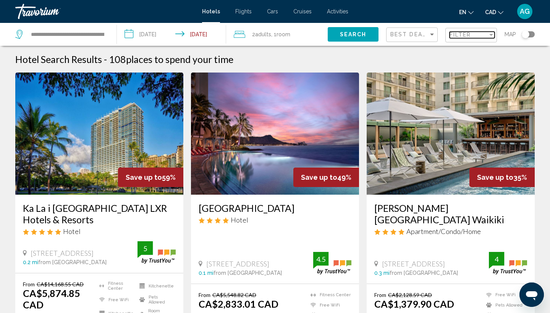
click at [473, 34] on div "Filter" at bounding box center [468, 35] width 38 height 6
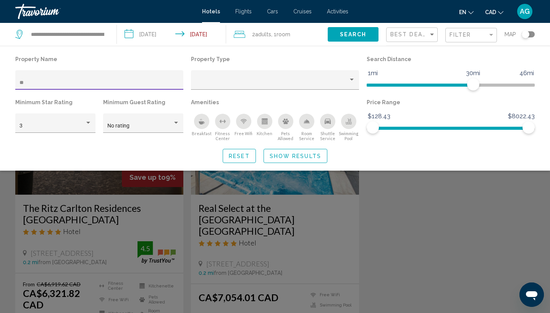
type input "*"
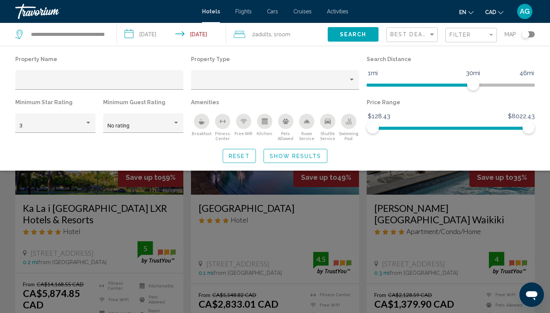
click at [426, 11] on div "en English Español Français Italiano Português русский CAD USD ($) MXN (Mex$) C…" at bounding box center [445, 11] width 179 height 16
click at [384, 13] on div "en English Español Français Italiano Português русский CAD USD ($) MXN (Mex$) C…" at bounding box center [445, 11] width 179 height 16
type input "****"
click at [97, 241] on div "Search widget" at bounding box center [275, 214] width 550 height 199
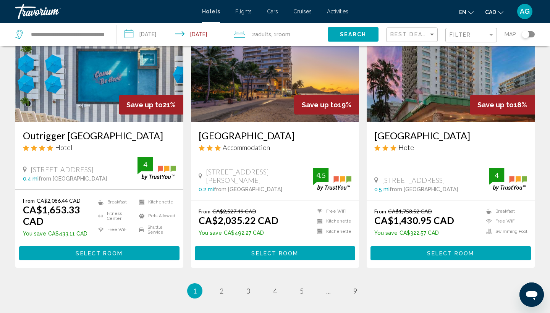
scroll to position [975, 0]
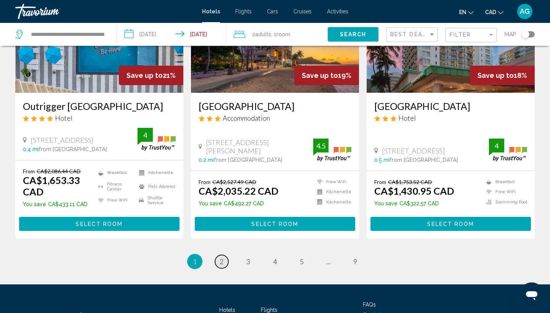
click at [223, 260] on span "2" at bounding box center [222, 261] width 4 height 8
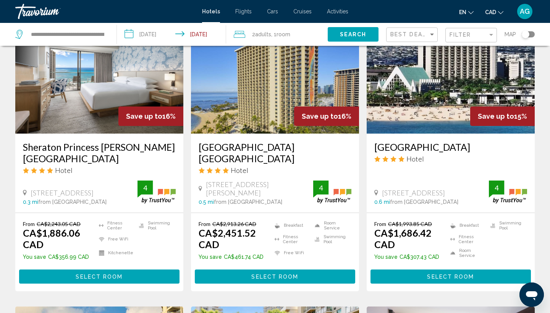
scroll to position [333, 0]
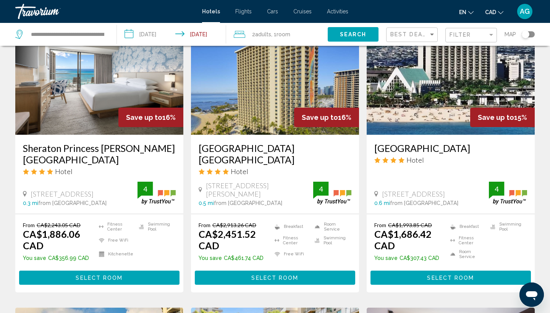
click at [98, 111] on img "Main content" at bounding box center [99, 74] width 168 height 122
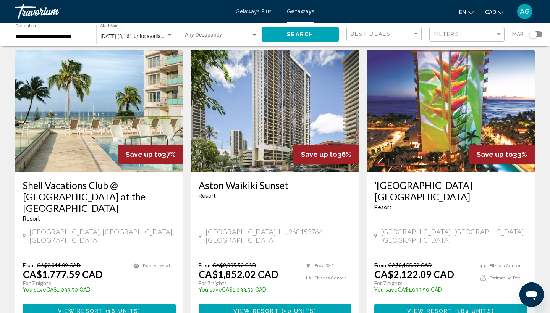
scroll to position [28, 0]
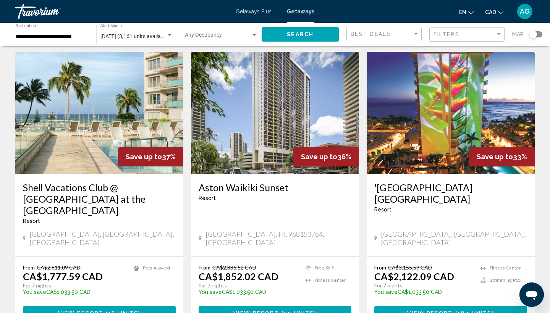
click at [233, 102] on img "Main content" at bounding box center [275, 113] width 168 height 122
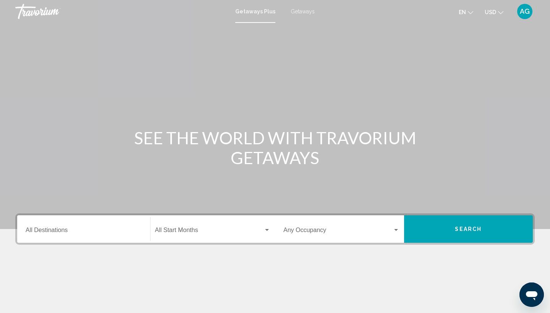
click at [92, 228] on div "Destination All Destinations" at bounding box center [84, 229] width 116 height 24
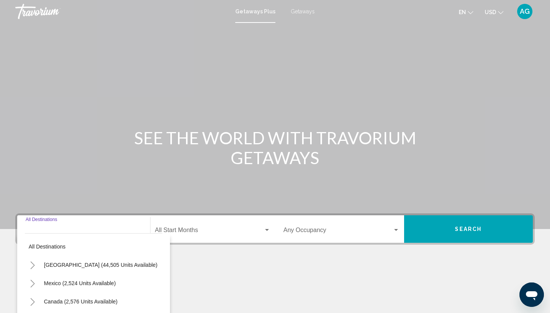
scroll to position [102, 0]
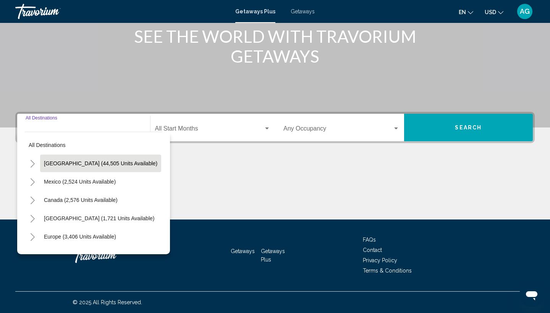
click at [75, 162] on span "[GEOGRAPHIC_DATA] (44,505 units available)" at bounding box center [100, 163] width 113 height 6
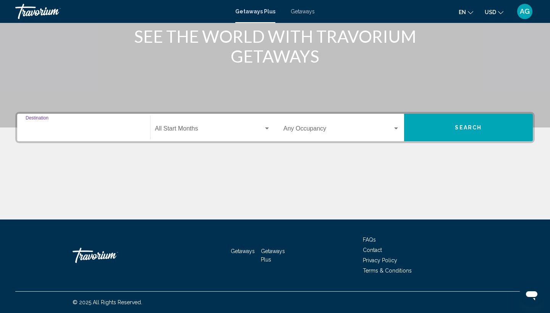
type input "**********"
click at [175, 130] on span "Search widget" at bounding box center [209, 130] width 109 height 7
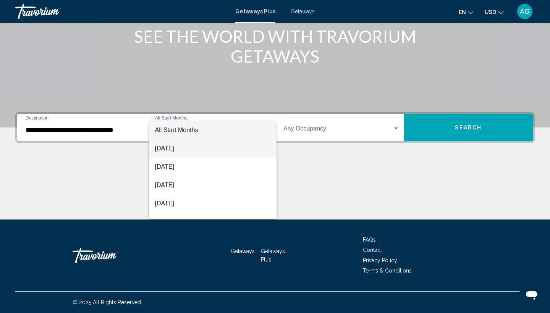
click at [178, 148] on span "August 2025" at bounding box center [213, 148] width 116 height 18
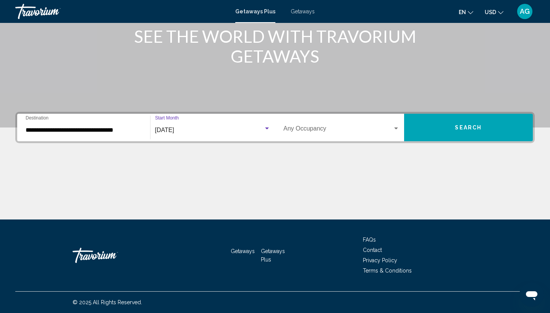
click at [490, 11] on span "USD" at bounding box center [490, 12] width 11 height 6
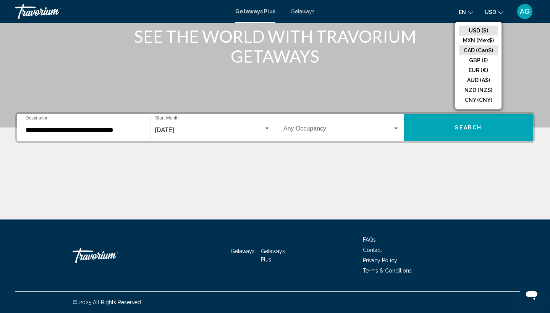
click at [480, 50] on button "CAD (Can$)" at bounding box center [478, 50] width 39 height 10
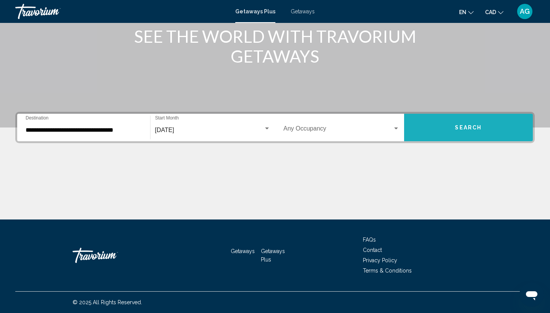
click at [465, 127] on span "Search" at bounding box center [468, 128] width 27 height 6
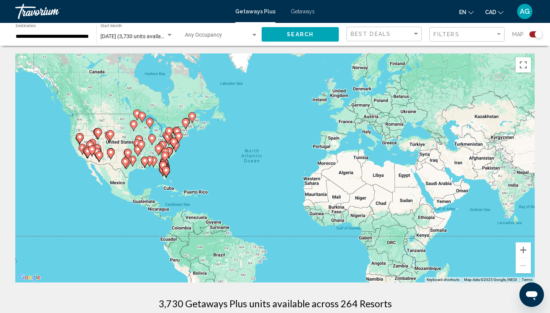
click at [47, 37] on input "**********" at bounding box center [52, 37] width 73 height 6
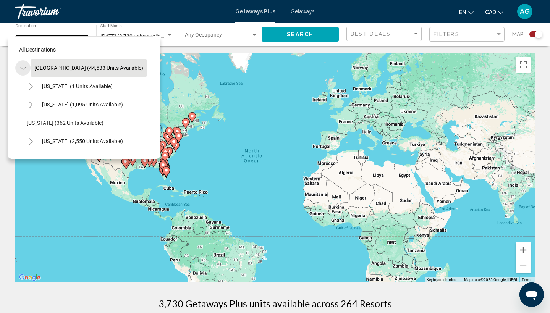
click at [25, 68] on icon "Toggle United States (44,533 units available)" at bounding box center [23, 68] width 6 height 3
click at [25, 68] on icon "Toggle United States (44,533 units available)" at bounding box center [23, 69] width 6 height 8
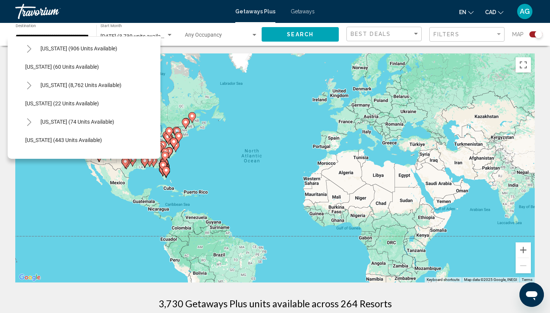
scroll to position [138, 2]
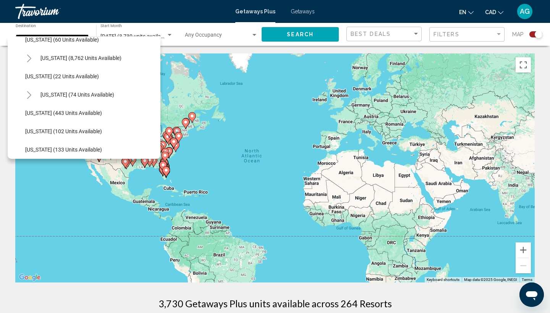
click at [29, 95] on icon "Toggle Hawaii (74 units available)" at bounding box center [29, 95] width 6 height 8
click at [305, 11] on span "Getaways" at bounding box center [303, 11] width 24 height 6
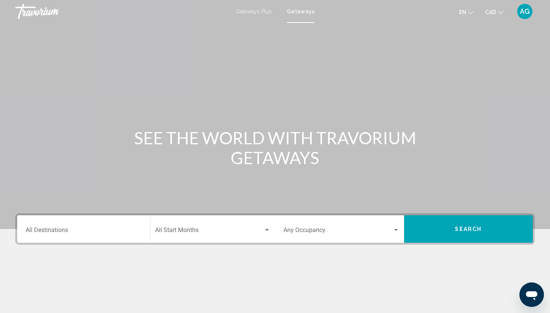
click at [106, 230] on input "Destination All Destinations" at bounding box center [84, 231] width 116 height 7
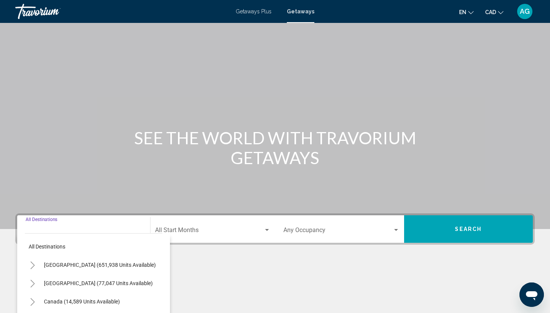
scroll to position [102, 0]
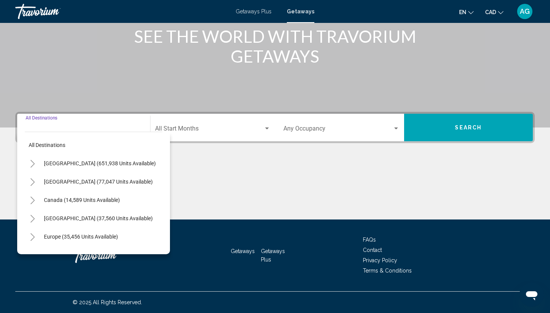
click at [34, 164] on icon "Toggle United States (651,938 units available)" at bounding box center [33, 164] width 4 height 8
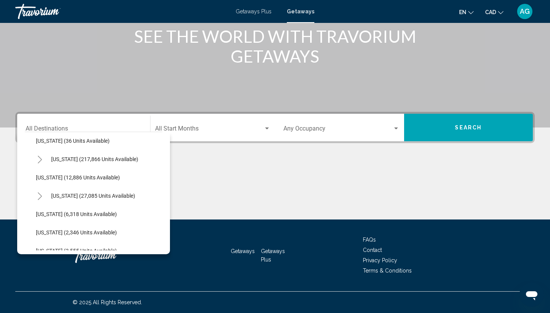
scroll to position [155, 0]
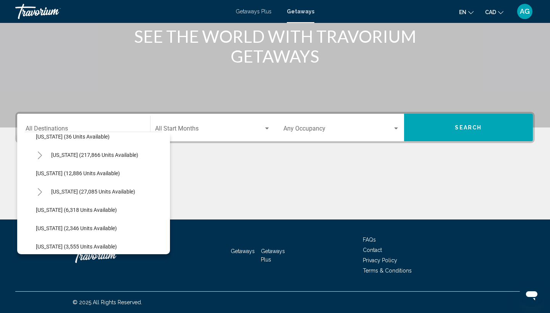
click at [37, 190] on icon "Toggle Hawaii (27,085 units available)" at bounding box center [40, 192] width 6 height 8
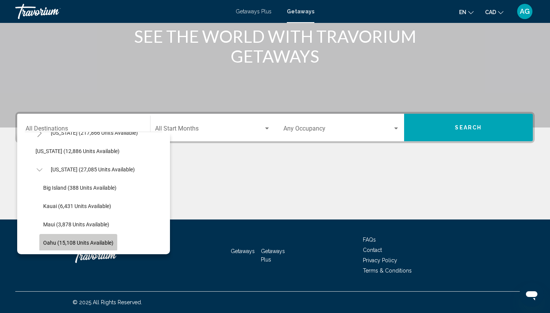
click at [53, 242] on span "Oahu (15,108 units available)" at bounding box center [78, 243] width 70 height 6
type input "**********"
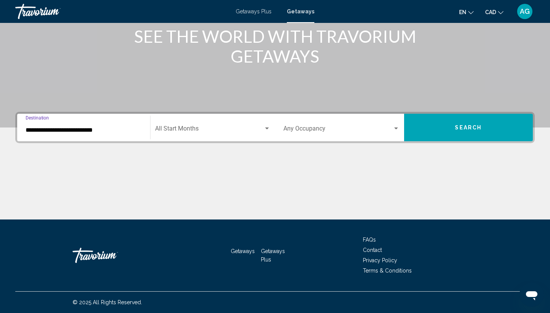
click at [195, 121] on div "Start Month All Start Months" at bounding box center [213, 128] width 116 height 24
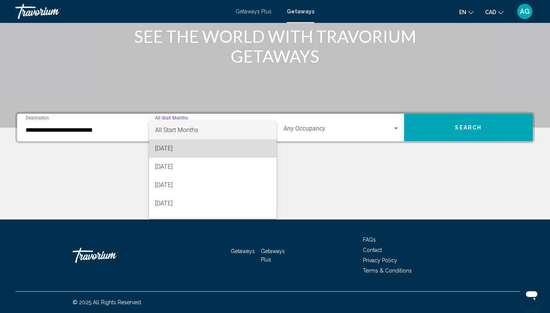
click at [193, 149] on span "[DATE]" at bounding box center [213, 148] width 116 height 18
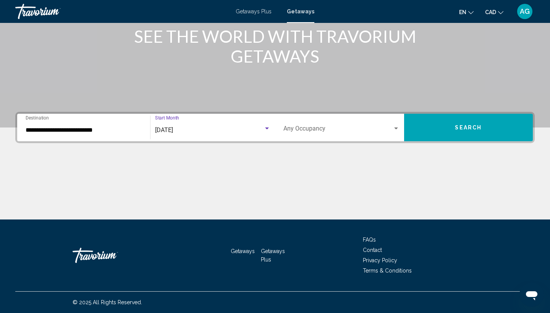
click at [319, 127] on span "Search widget" at bounding box center [337, 130] width 109 height 7
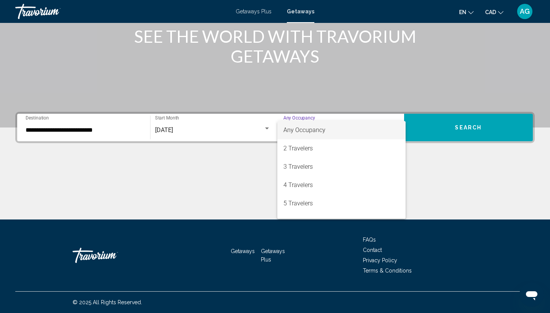
click at [421, 73] on div at bounding box center [275, 156] width 550 height 313
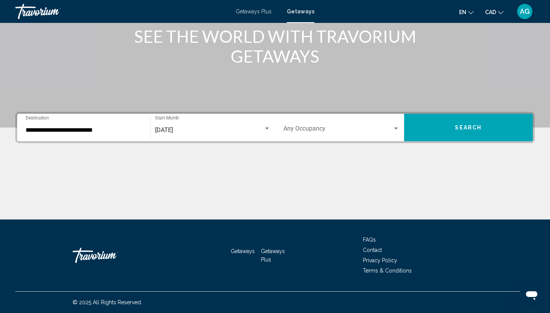
click at [436, 130] on button "Search" at bounding box center [468, 127] width 129 height 27
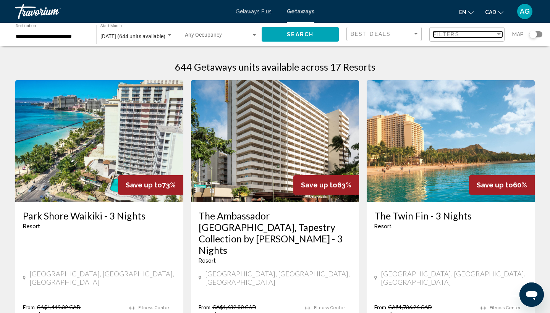
click at [459, 37] on span "Filters" at bounding box center [446, 34] width 26 height 6
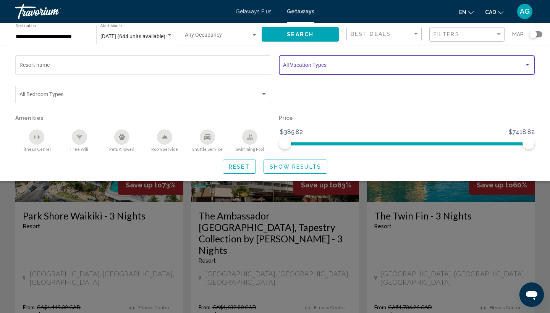
click at [315, 66] on span "Search widget" at bounding box center [403, 66] width 241 height 6
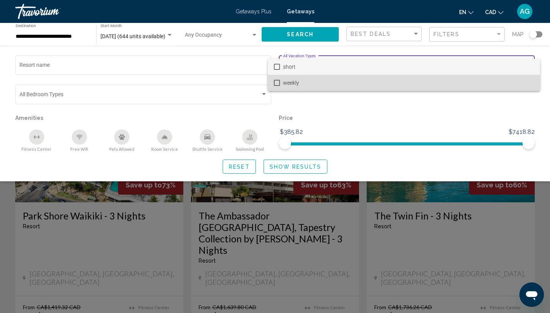
click at [310, 81] on span "weekly" at bounding box center [408, 83] width 251 height 16
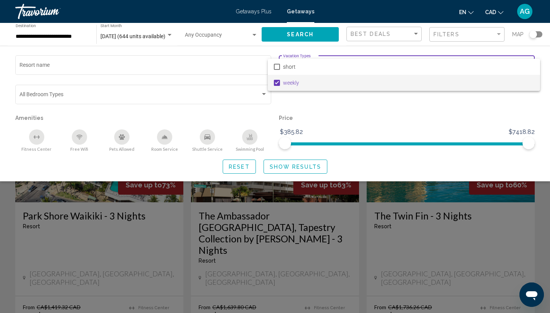
click at [428, 185] on div at bounding box center [275, 156] width 550 height 313
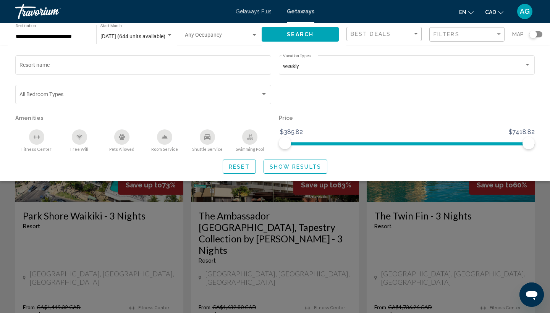
click at [312, 170] on span "Show Results" at bounding box center [296, 167] width 52 height 6
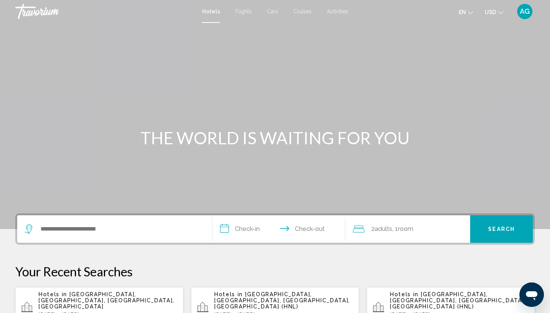
click at [114, 300] on p "Hotels in Waikiki Beach, Oahu Island, HI, United States" at bounding box center [108, 300] width 139 height 18
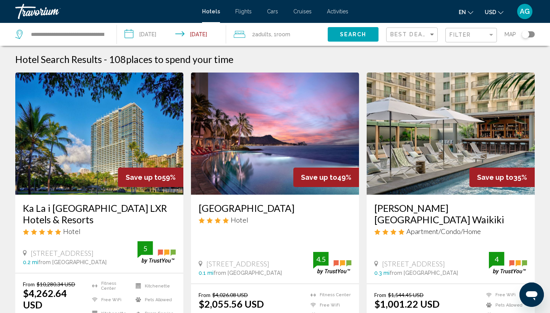
click at [490, 13] on span "USD" at bounding box center [490, 12] width 11 height 6
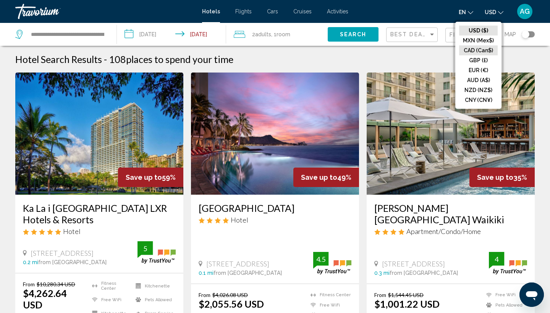
click at [480, 50] on button "CAD (Can$)" at bounding box center [478, 50] width 39 height 10
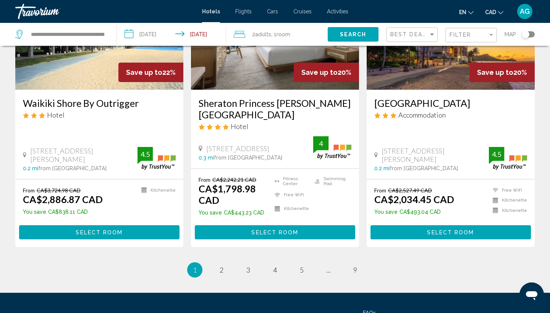
scroll to position [977, 0]
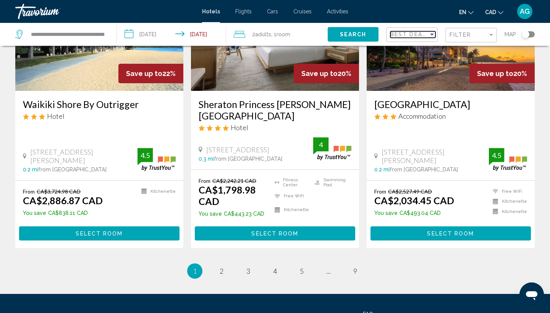
click at [417, 36] on span "Best Deals" at bounding box center [410, 34] width 40 height 6
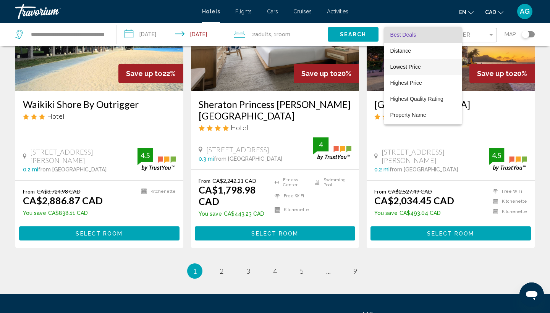
click at [417, 68] on span "Lowest Price" at bounding box center [405, 67] width 31 height 6
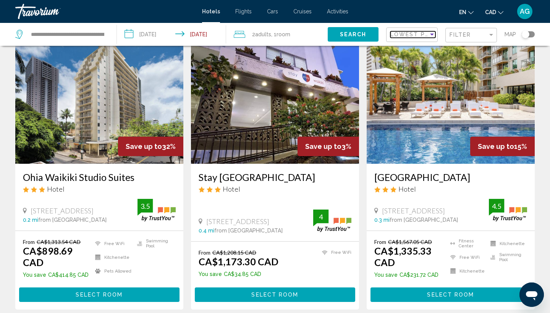
scroll to position [33, 0]
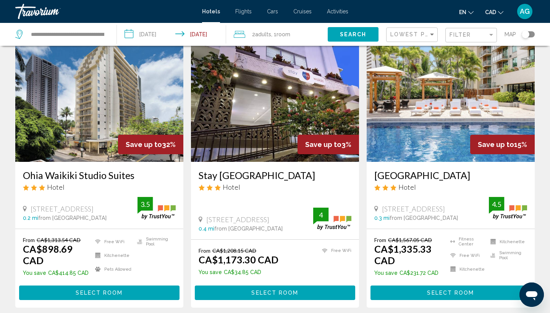
click at [107, 126] on img "Main content" at bounding box center [99, 101] width 168 height 122
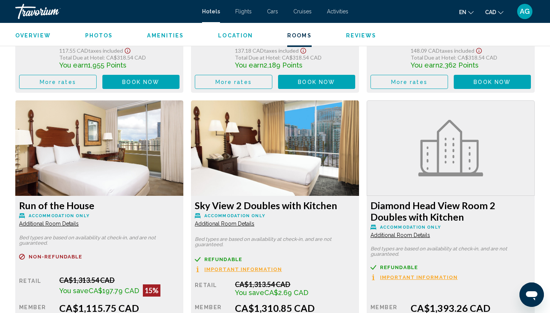
scroll to position [1257, 0]
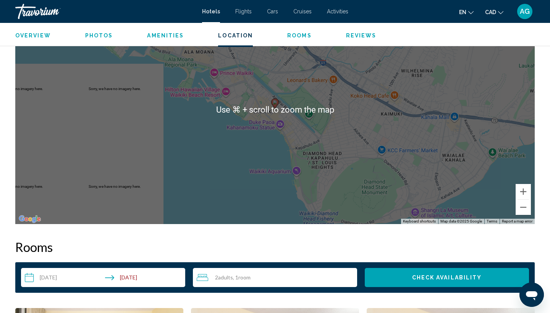
scroll to position [726, 0]
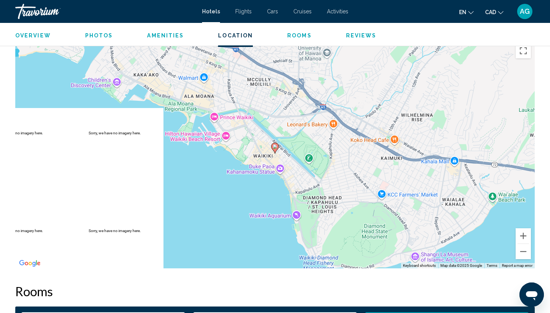
click at [275, 144] on image "Main content" at bounding box center [275, 146] width 5 height 5
click at [526, 228] on button "Zoom in" at bounding box center [522, 235] width 15 height 15
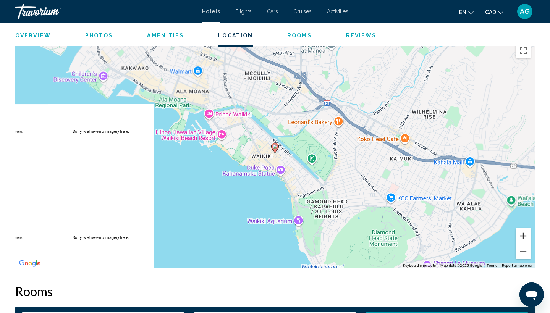
click at [526, 228] on button "Zoom in" at bounding box center [522, 235] width 15 height 15
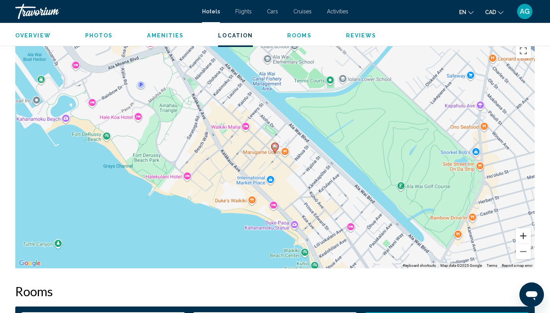
click at [526, 228] on button "Zoom in" at bounding box center [522, 235] width 15 height 15
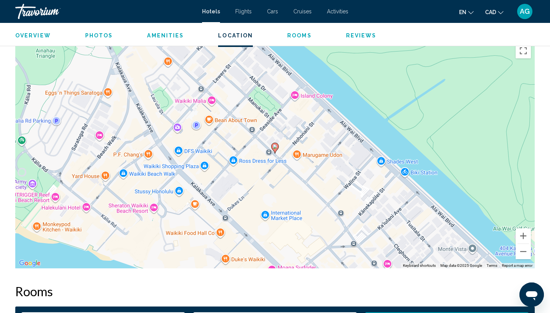
click at [276, 144] on image "Main content" at bounding box center [275, 146] width 5 height 5
click at [274, 144] on image "Main content" at bounding box center [275, 146] width 5 height 5
click at [524, 248] on button "Zoom out" at bounding box center [522, 251] width 15 height 15
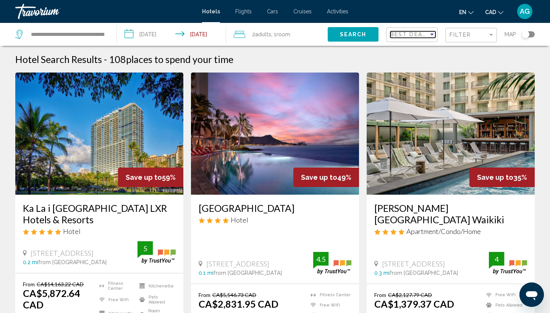
click at [427, 33] on div "Best Deals" at bounding box center [409, 34] width 38 height 6
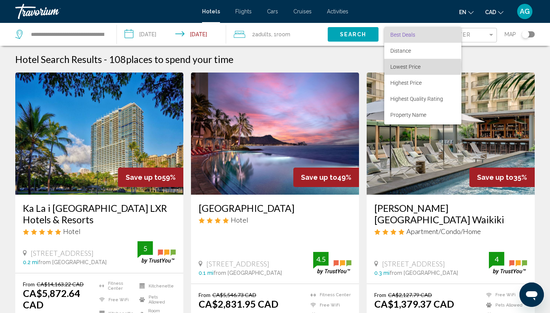
click at [418, 66] on span "Lowest Price" at bounding box center [405, 67] width 30 height 6
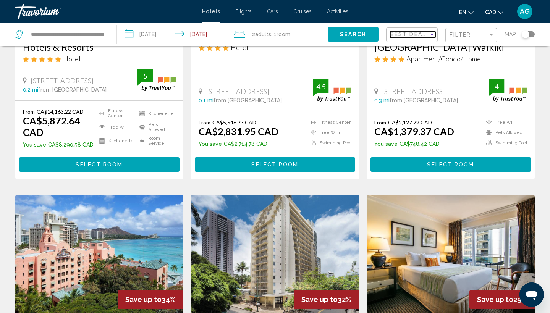
scroll to position [213, 0]
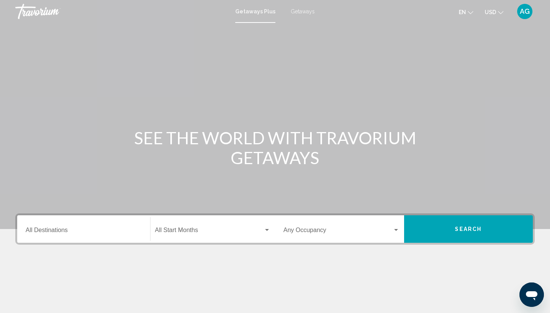
click at [58, 225] on div "Destination All Destinations" at bounding box center [84, 229] width 116 height 24
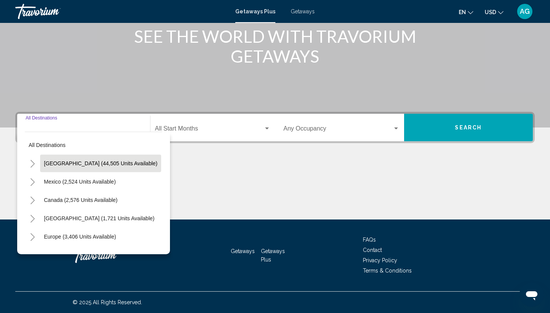
click at [58, 165] on span "[GEOGRAPHIC_DATA] (44,505 units available)" at bounding box center [100, 163] width 113 height 6
type input "**********"
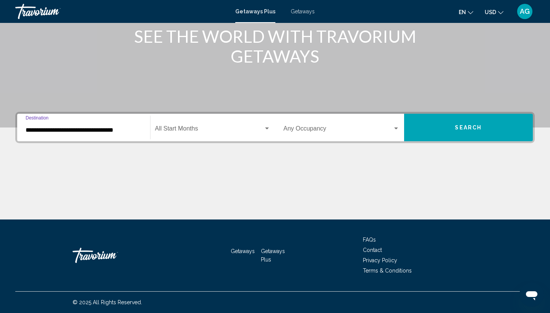
click at [179, 126] on div "Start Month All Start Months" at bounding box center [213, 128] width 116 height 24
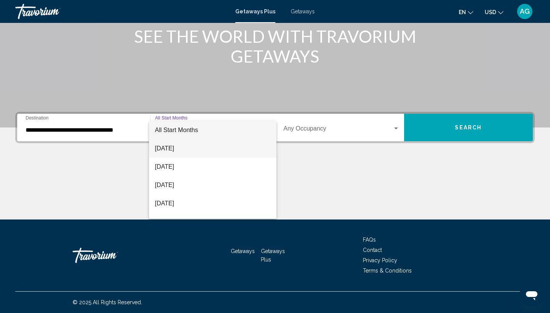
click at [183, 151] on span "[DATE]" at bounding box center [213, 148] width 116 height 18
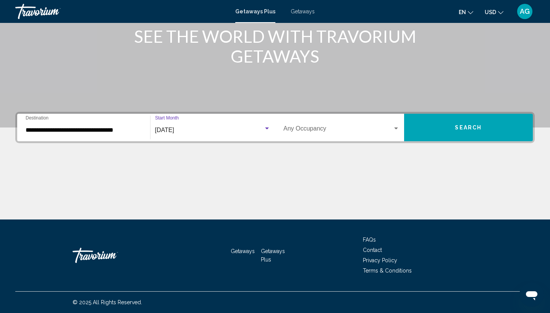
click at [499, 10] on icon "Change currency" at bounding box center [500, 12] width 5 height 5
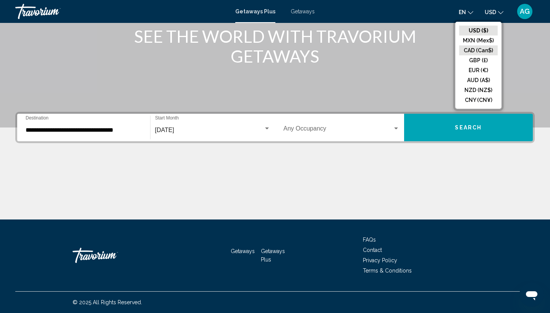
click at [486, 48] on button "CAD (Can$)" at bounding box center [478, 50] width 39 height 10
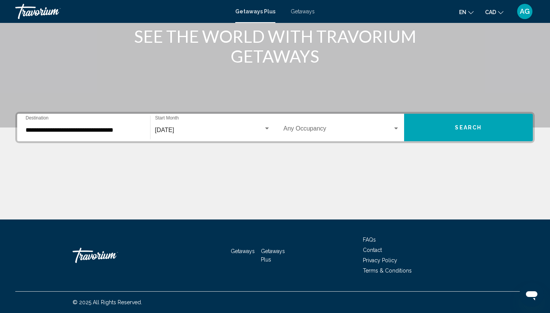
click at [467, 127] on span "Search" at bounding box center [468, 128] width 27 height 6
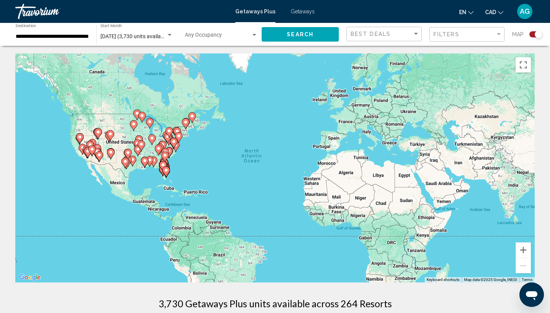
click at [52, 37] on input "**********" at bounding box center [52, 37] width 73 height 6
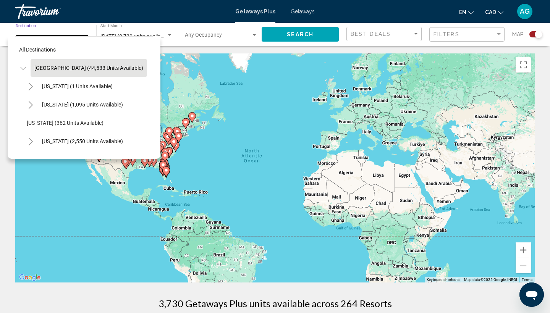
click at [23, 70] on icon "Toggle United States (44,533 units available)" at bounding box center [23, 69] width 6 height 8
click at [23, 70] on icon "Toggle United States (44,533 units available)" at bounding box center [23, 69] width 4 height 8
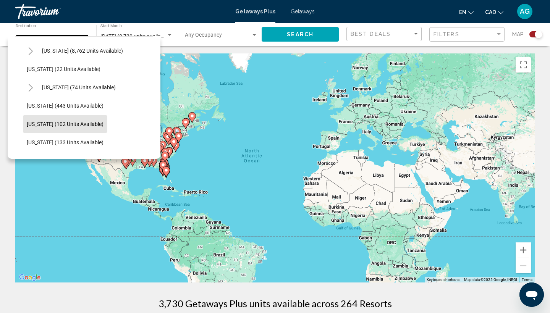
scroll to position [171, 0]
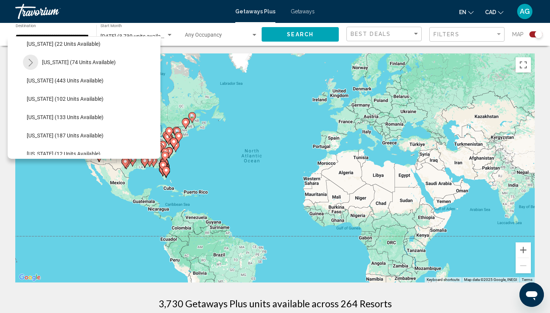
click at [33, 60] on icon "Toggle Hawaii (74 units available)" at bounding box center [31, 63] width 6 height 8
click at [62, 103] on button "Maui (13 units available)" at bounding box center [64, 99] width 66 height 18
type input "**********"
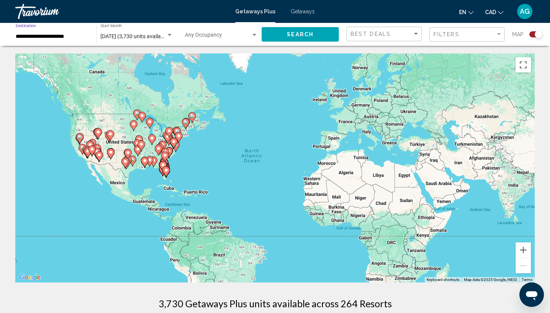
click at [316, 33] on button "Search" at bounding box center [300, 34] width 77 height 14
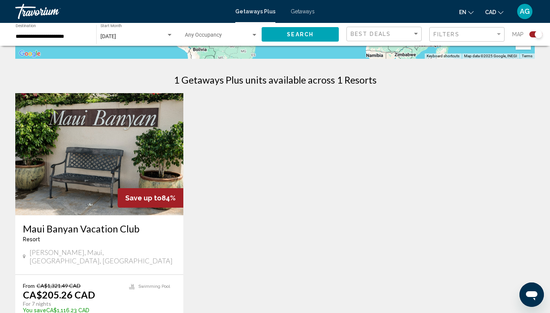
scroll to position [224, 0]
click at [91, 137] on img "Main content" at bounding box center [99, 154] width 168 height 122
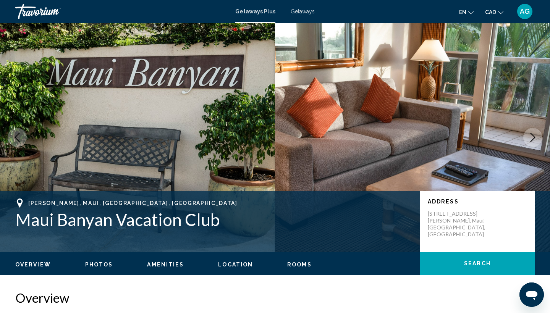
click at [533, 138] on icon "Next image" at bounding box center [532, 137] width 5 height 9
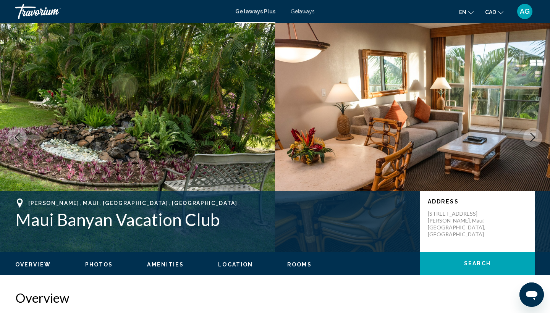
click at [533, 138] on icon "Next image" at bounding box center [532, 137] width 5 height 9
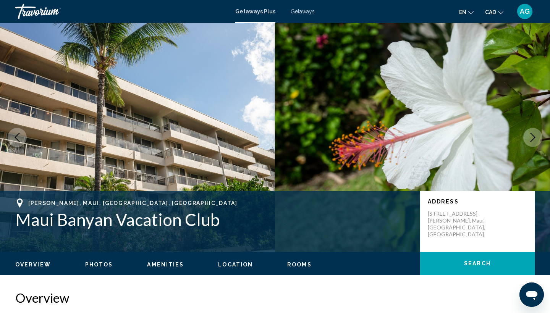
click at [533, 139] on icon "Next image" at bounding box center [532, 137] width 5 height 9
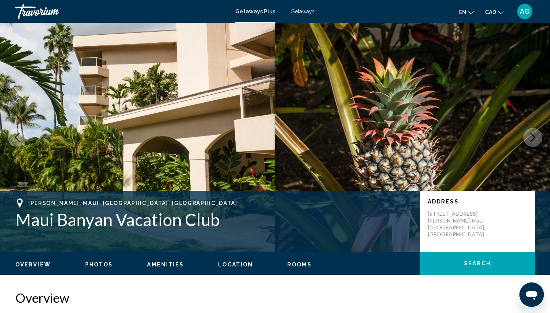
click at [533, 139] on icon "Next image" at bounding box center [532, 137] width 5 height 9
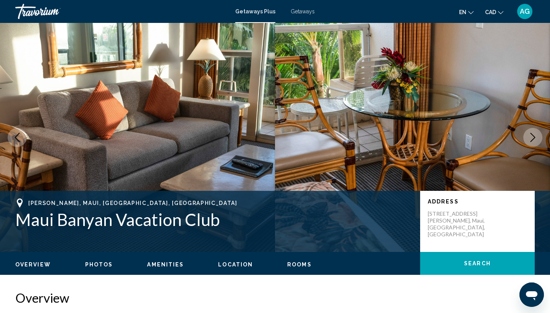
click at [533, 139] on icon "Next image" at bounding box center [532, 137] width 5 height 9
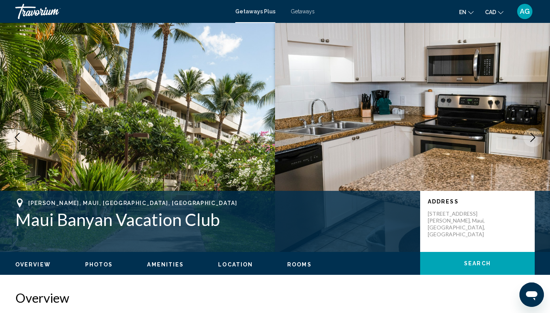
click at [533, 139] on icon "Next image" at bounding box center [532, 137] width 5 height 9
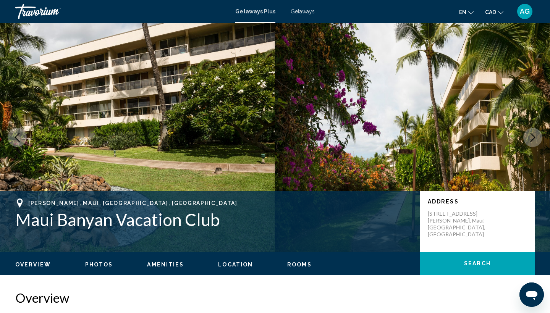
click at [533, 139] on icon "Next image" at bounding box center [532, 137] width 5 height 9
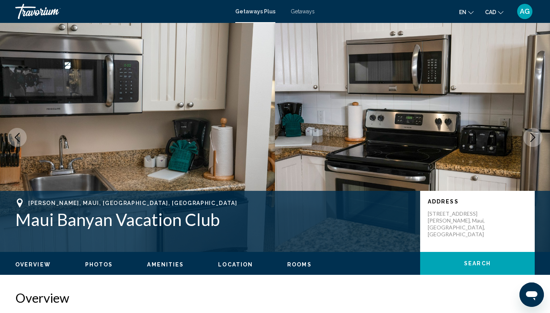
click at [533, 139] on icon "Next image" at bounding box center [532, 137] width 5 height 9
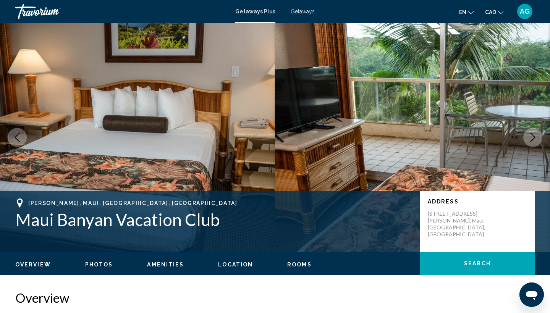
click at [533, 139] on icon "Next image" at bounding box center [532, 137] width 5 height 9
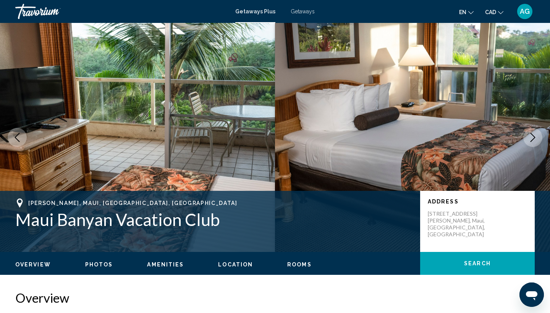
click at [533, 139] on icon "Next image" at bounding box center [532, 137] width 5 height 9
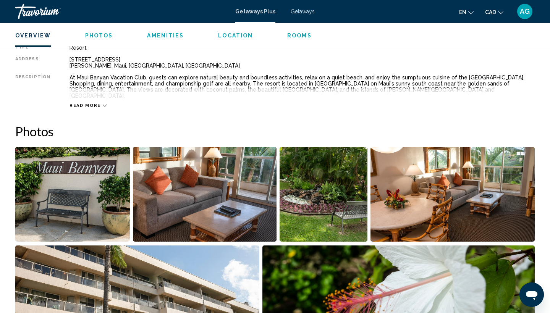
scroll to position [239, 0]
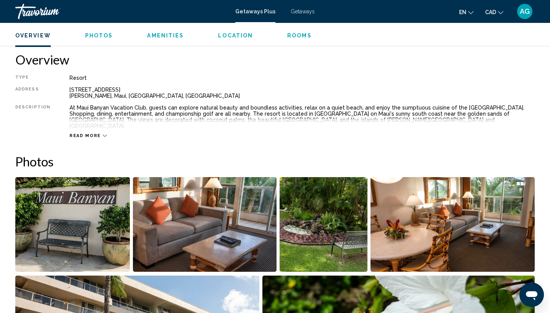
click at [82, 133] on span "Read more" at bounding box center [84, 135] width 31 height 5
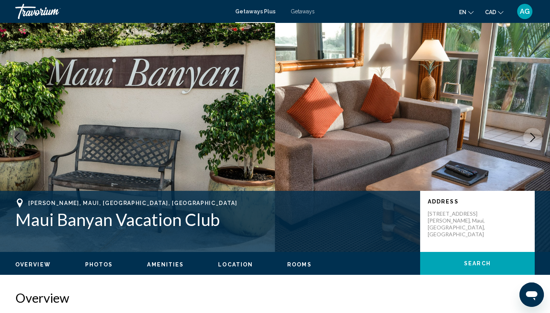
scroll to position [0, 0]
click at [538, 139] on button "Next image" at bounding box center [532, 137] width 19 height 19
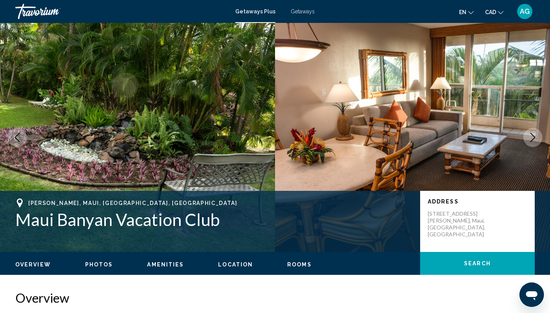
click at [538, 139] on button "Next image" at bounding box center [532, 137] width 19 height 19
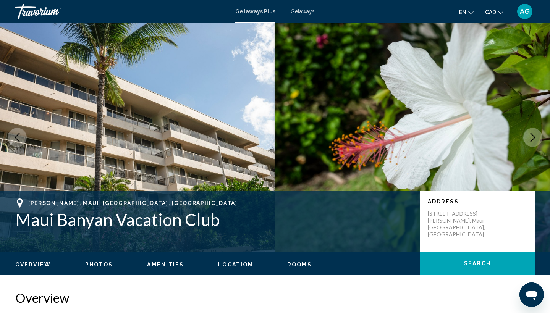
click at [538, 139] on button "Next image" at bounding box center [532, 137] width 19 height 19
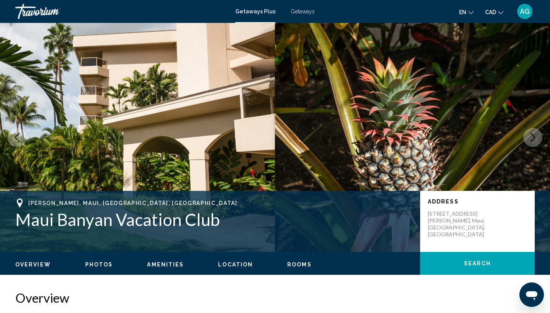
click at [538, 139] on button "Next image" at bounding box center [532, 137] width 19 height 19
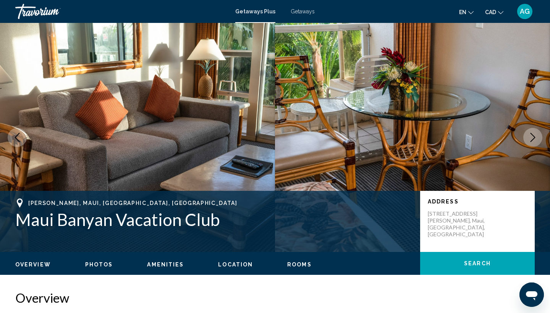
click at [538, 139] on button "Next image" at bounding box center [532, 137] width 19 height 19
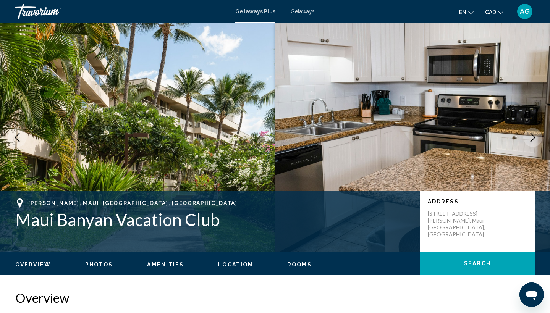
click at [538, 139] on button "Next image" at bounding box center [532, 137] width 19 height 19
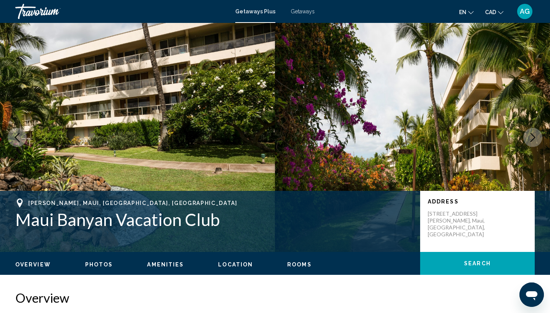
click at [538, 139] on button "Next image" at bounding box center [532, 137] width 19 height 19
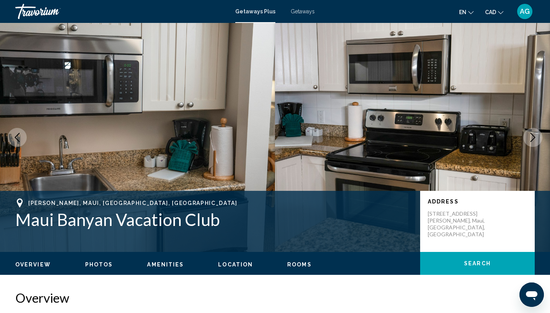
click at [538, 139] on button "Next image" at bounding box center [532, 137] width 19 height 19
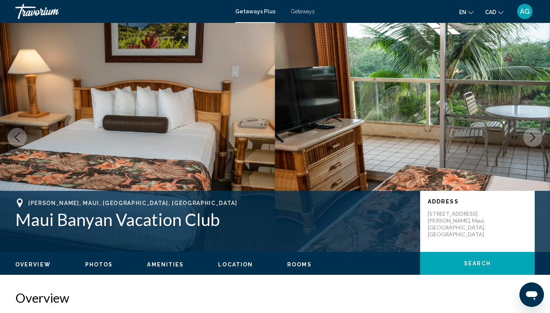
click at [538, 139] on button "Next image" at bounding box center [532, 137] width 19 height 19
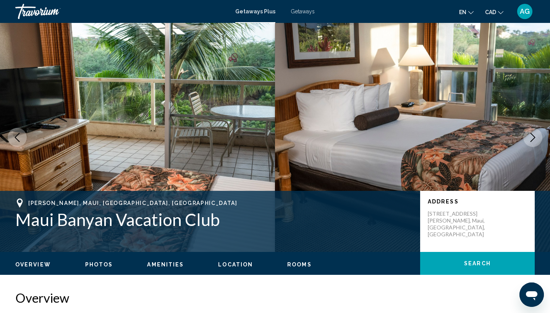
click at [538, 139] on button "Next image" at bounding box center [532, 137] width 19 height 19
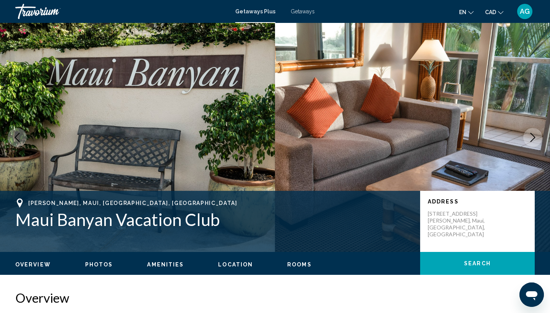
click at [306, 12] on span "Getaways" at bounding box center [303, 11] width 24 height 6
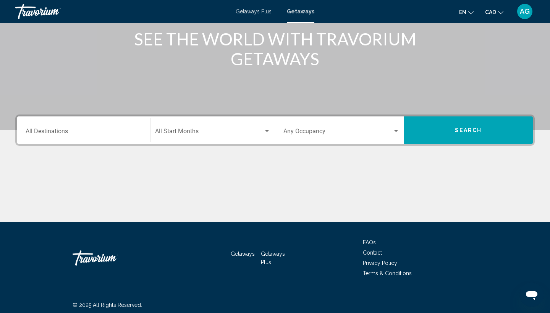
click at [84, 128] on div "Destination All Destinations" at bounding box center [84, 130] width 116 height 24
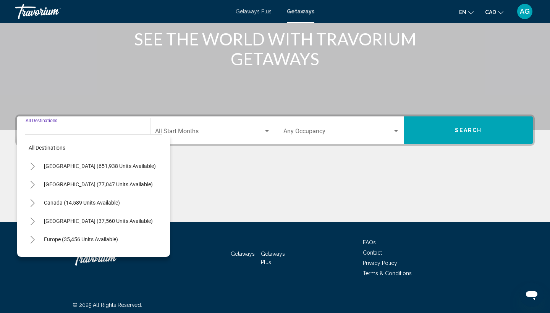
scroll to position [102, 0]
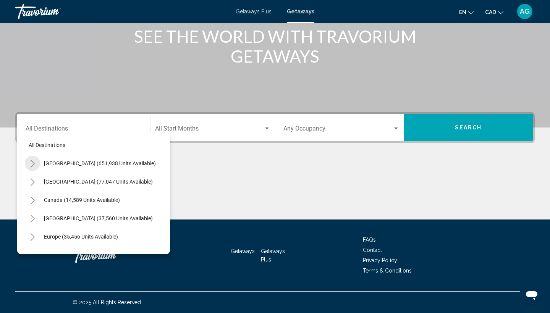
click at [31, 162] on icon "Toggle United States (651,938 units available)" at bounding box center [33, 164] width 6 height 8
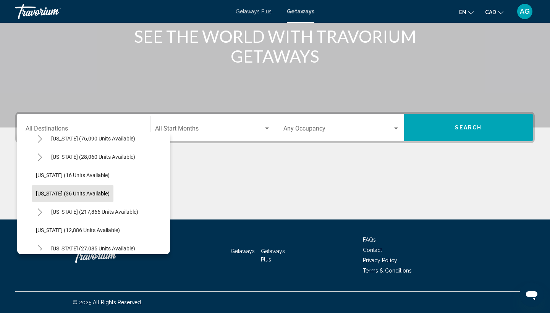
scroll to position [147, 0]
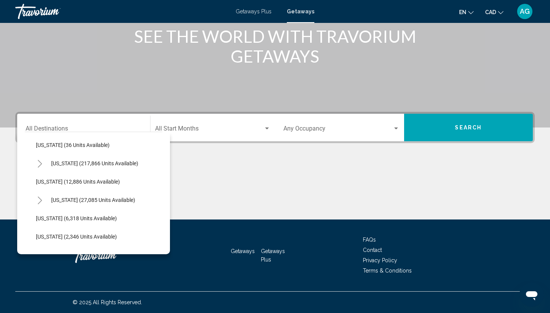
click at [37, 199] on icon "Toggle Hawaii (27,085 units available)" at bounding box center [40, 201] width 6 height 8
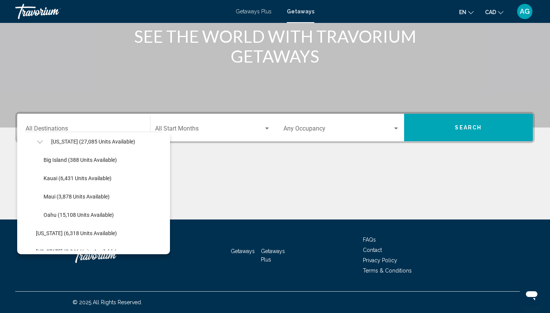
scroll to position [205, 0]
click at [73, 199] on span "Maui (3,878 units available)" at bounding box center [77, 196] width 66 height 6
type input "**********"
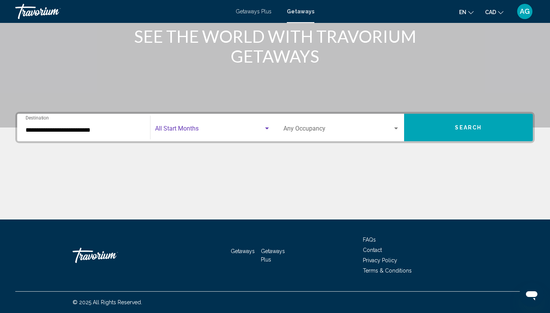
click at [191, 128] on span "Search widget" at bounding box center [209, 130] width 109 height 7
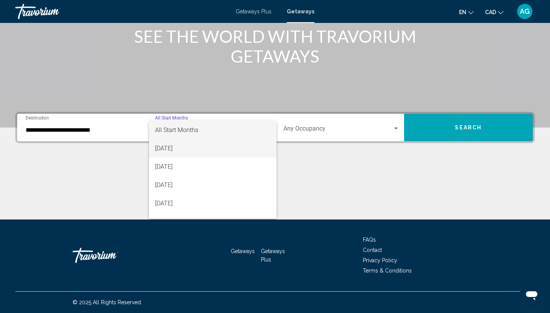
click at [192, 145] on span "August 2025" at bounding box center [213, 148] width 116 height 18
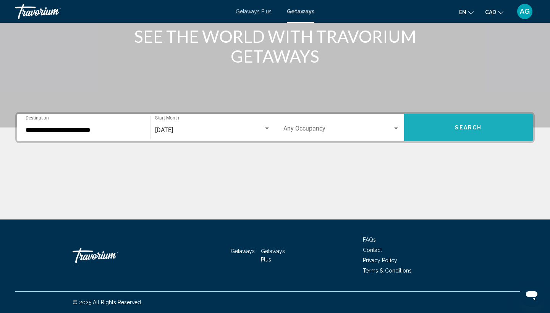
click at [433, 129] on button "Search" at bounding box center [468, 127] width 129 height 27
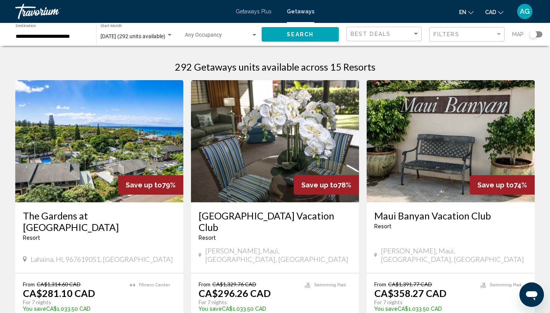
click at [297, 142] on img "Main content" at bounding box center [275, 141] width 168 height 122
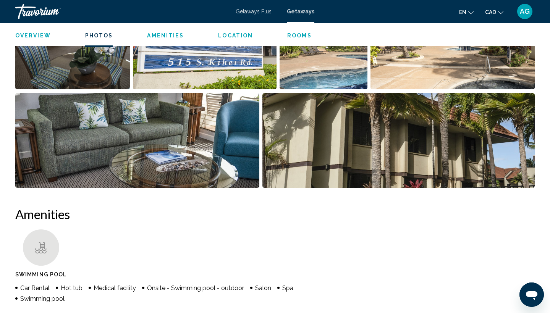
scroll to position [425, 0]
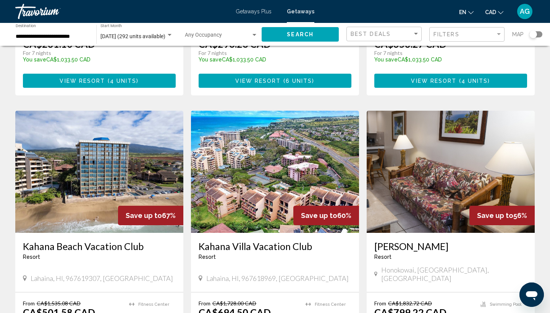
scroll to position [282, 0]
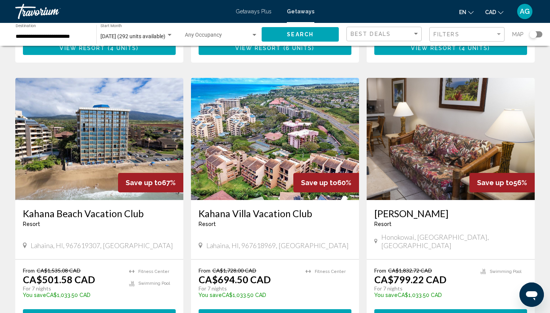
click at [127, 118] on img "Main content" at bounding box center [99, 139] width 168 height 122
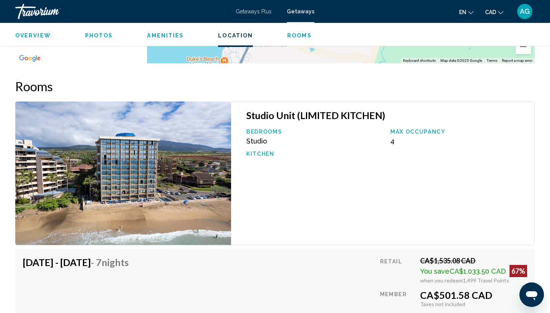
scroll to position [1150, 0]
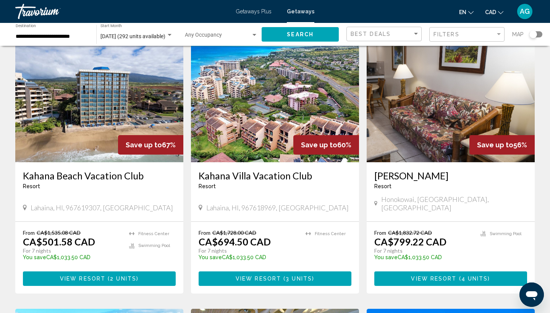
scroll to position [320, 0]
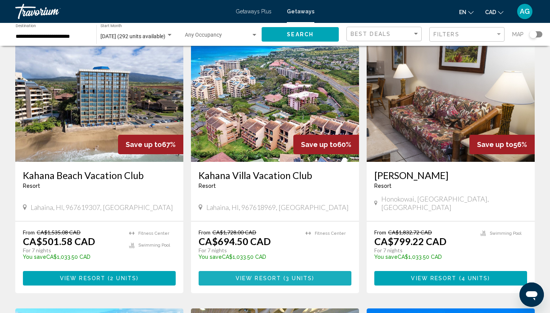
click at [264, 276] on span "View Resort" at bounding box center [258, 279] width 45 height 6
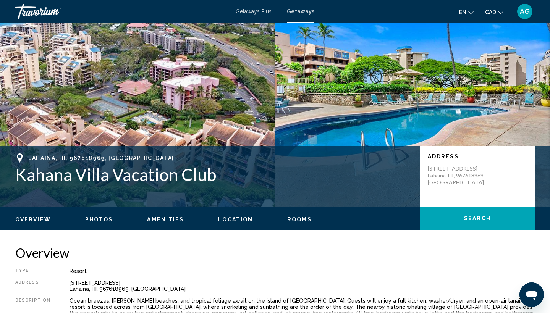
scroll to position [53, 0]
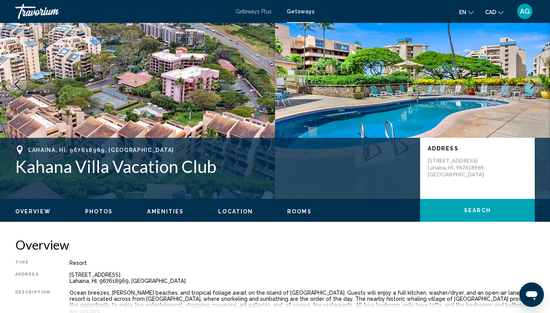
click at [100, 213] on span "Photos" at bounding box center [99, 211] width 28 height 6
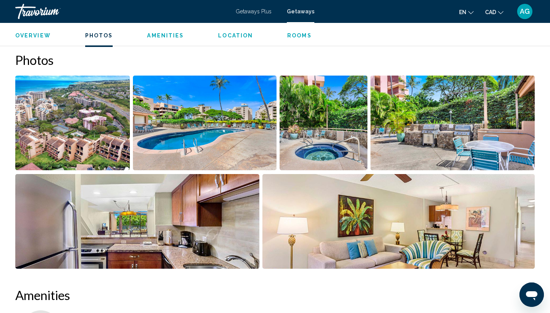
click at [100, 131] on img "Open full-screen image slider" at bounding box center [72, 123] width 115 height 95
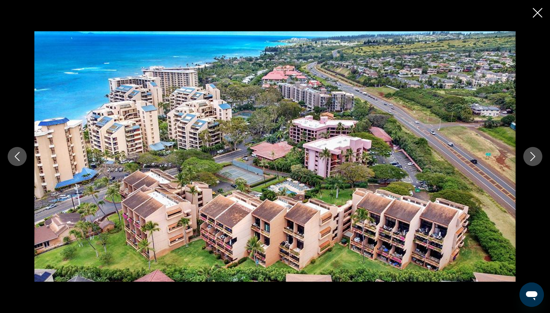
click at [534, 160] on icon "Next image" at bounding box center [532, 156] width 9 height 9
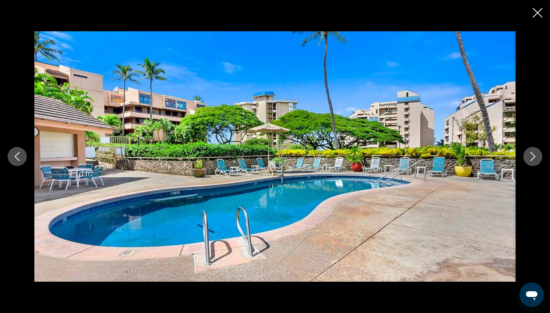
click at [534, 160] on icon "Next image" at bounding box center [532, 156] width 9 height 9
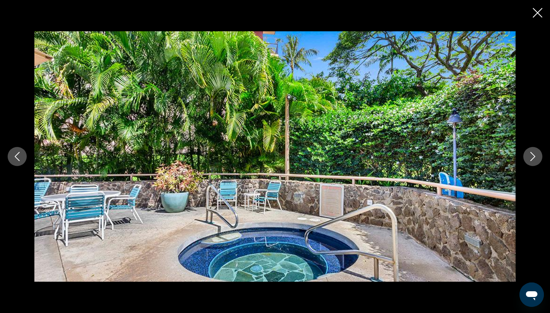
click at [534, 160] on icon "Next image" at bounding box center [532, 156] width 9 height 9
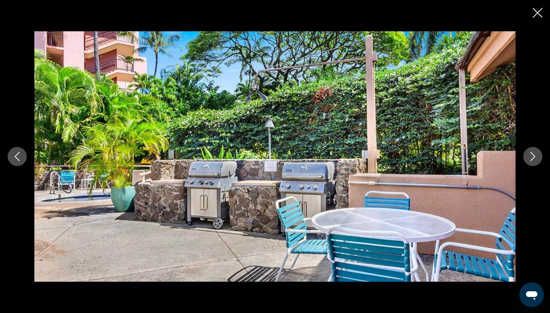
click at [534, 160] on icon "Next image" at bounding box center [532, 156] width 9 height 9
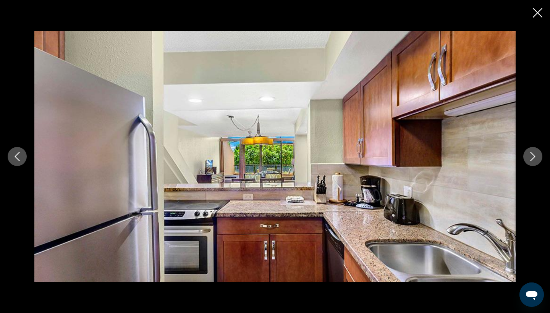
click at [534, 160] on icon "Next image" at bounding box center [532, 156] width 9 height 9
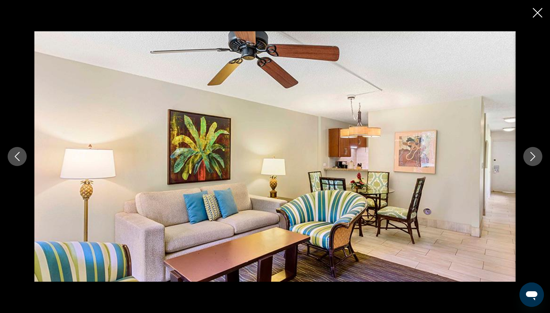
click at [534, 160] on icon "Next image" at bounding box center [532, 156] width 9 height 9
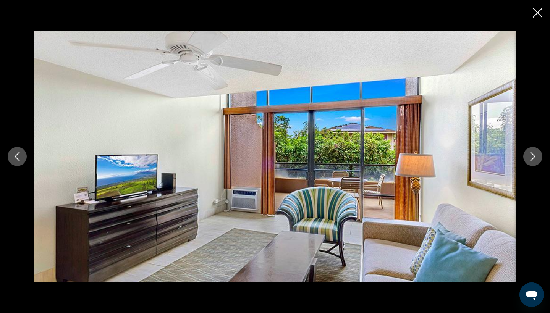
click at [534, 160] on icon "Next image" at bounding box center [532, 156] width 9 height 9
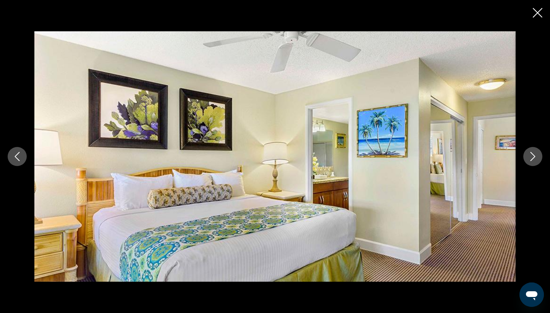
click at [534, 160] on icon "Next image" at bounding box center [532, 156] width 9 height 9
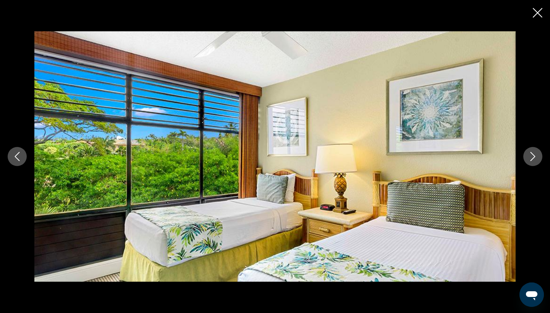
click at [534, 160] on icon "Next image" at bounding box center [532, 156] width 9 height 9
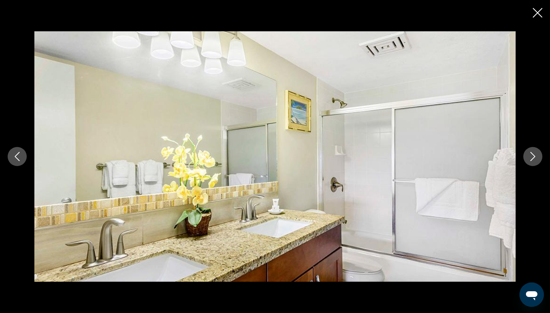
click at [534, 160] on icon "Next image" at bounding box center [532, 156] width 9 height 9
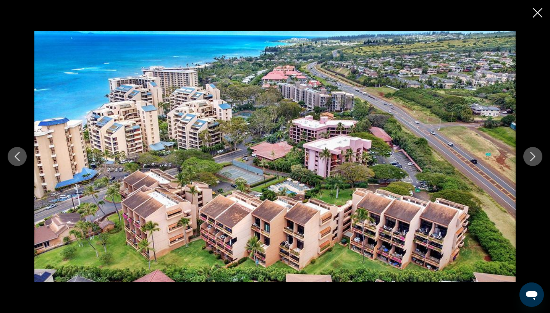
click at [534, 160] on icon "Next image" at bounding box center [532, 156] width 9 height 9
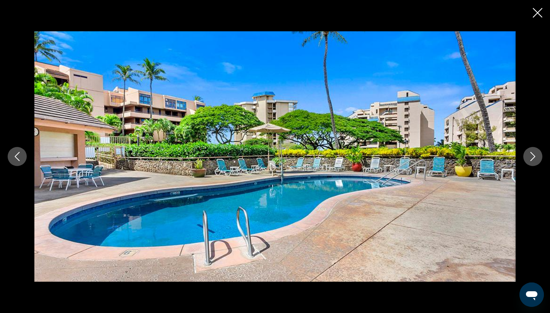
click at [545, 13] on div "Main content" at bounding box center [275, 156] width 550 height 313
click at [535, 13] on icon "Close slideshow" at bounding box center [538, 13] width 10 height 10
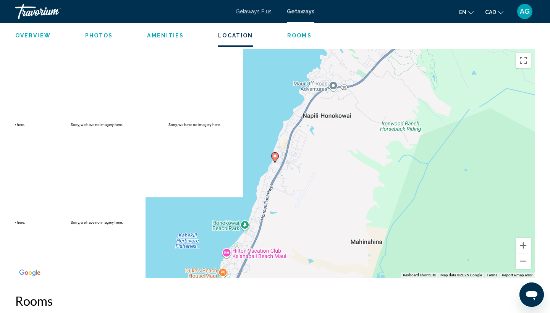
scroll to position [938, 0]
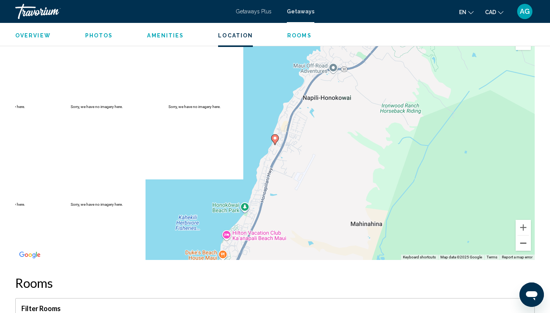
click at [522, 242] on button "Zoom out" at bounding box center [522, 243] width 15 height 15
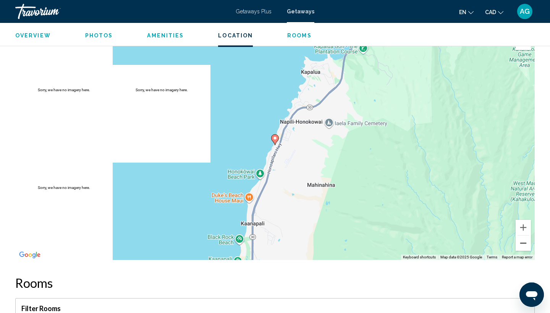
click at [522, 242] on button "Zoom out" at bounding box center [522, 243] width 15 height 15
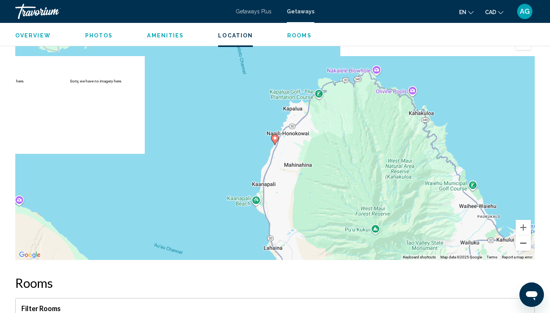
click at [522, 242] on button "Zoom out" at bounding box center [522, 243] width 15 height 15
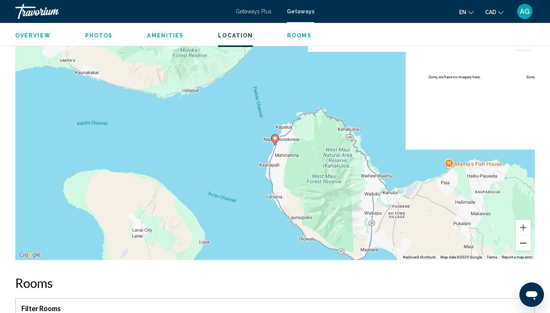
click at [522, 242] on button "Zoom out" at bounding box center [522, 243] width 15 height 15
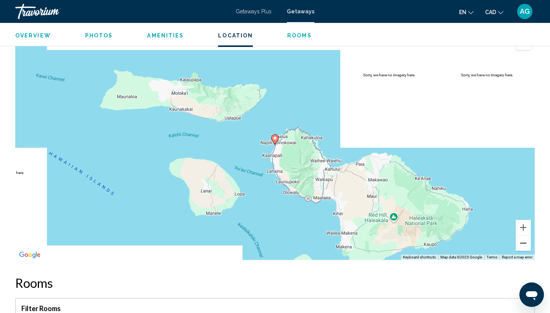
click at [522, 242] on button "Zoom out" at bounding box center [522, 243] width 15 height 15
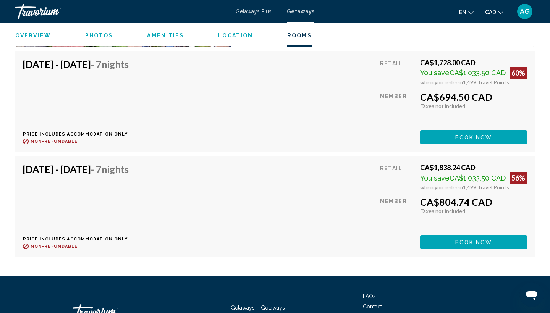
scroll to position [1618, 0]
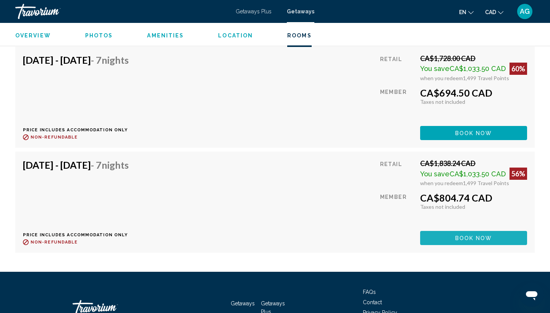
click at [490, 235] on span "Book now" at bounding box center [473, 238] width 37 height 6
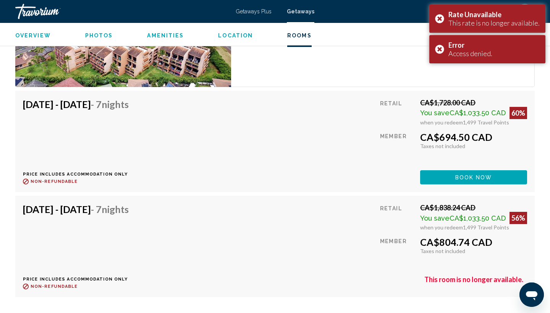
scroll to position [1573, 0]
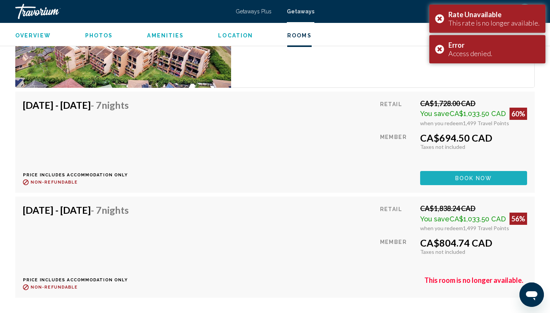
click at [472, 171] on button "Book now" at bounding box center [473, 178] width 107 height 14
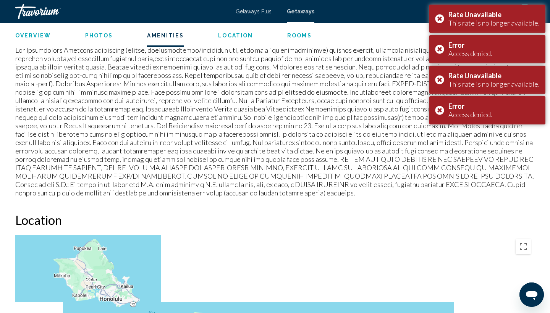
scroll to position [720, 0]
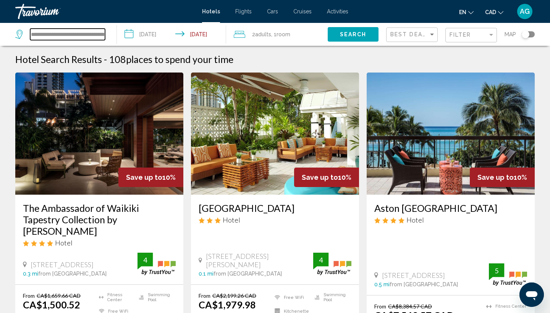
click at [83, 39] on input "**********" at bounding box center [67, 34] width 75 height 11
click at [80, 34] on input "**********" at bounding box center [67, 34] width 75 height 11
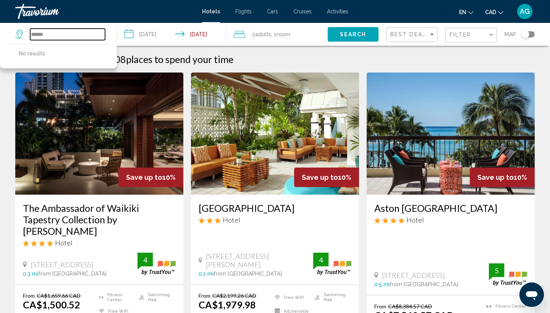
type input "*******"
click at [78, 36] on input "*******" at bounding box center [67, 34] width 75 height 11
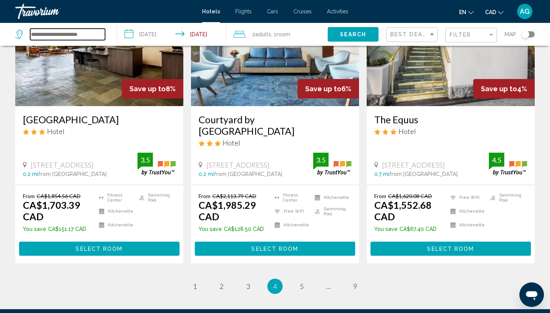
scroll to position [984, 0]
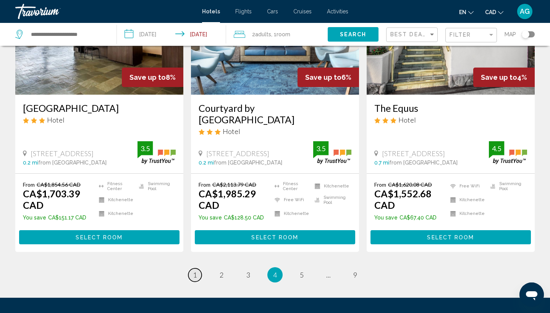
click at [196, 271] on span "1" at bounding box center [195, 275] width 4 height 8
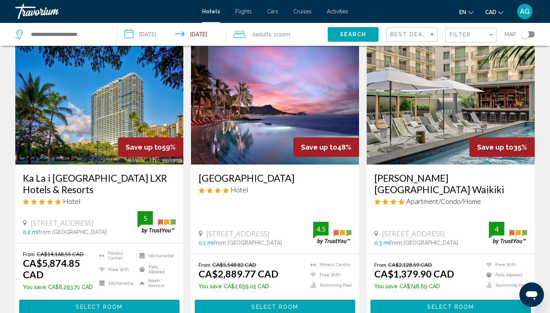
scroll to position [29, 0]
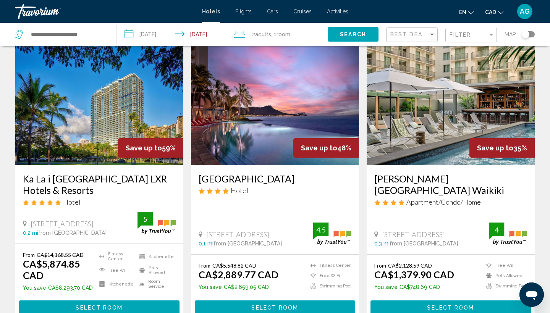
click at [158, 32] on input "**********" at bounding box center [173, 35] width 112 height 25
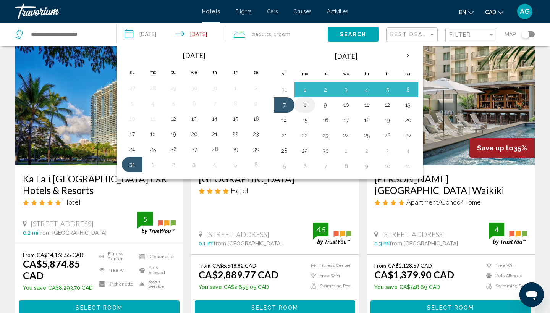
click at [305, 104] on button "8" at bounding box center [305, 105] width 12 height 11
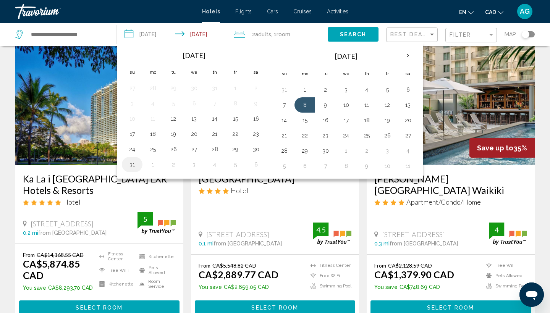
click at [134, 163] on button "31" at bounding box center [132, 164] width 12 height 11
type input "**********"
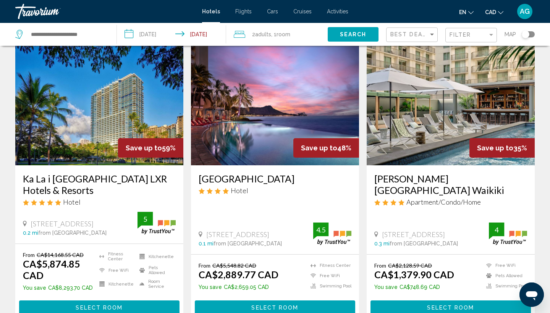
click at [355, 32] on span "Search" at bounding box center [353, 35] width 27 height 6
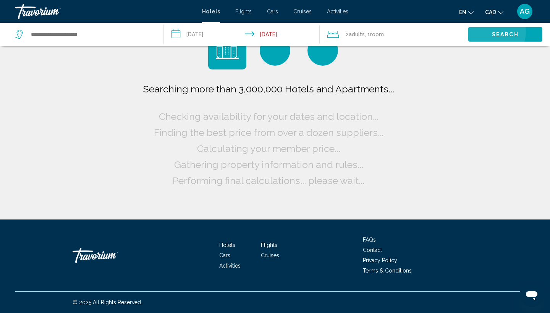
scroll to position [0, 0]
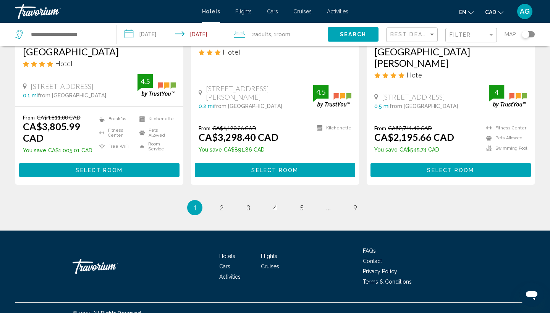
scroll to position [1041, 0]
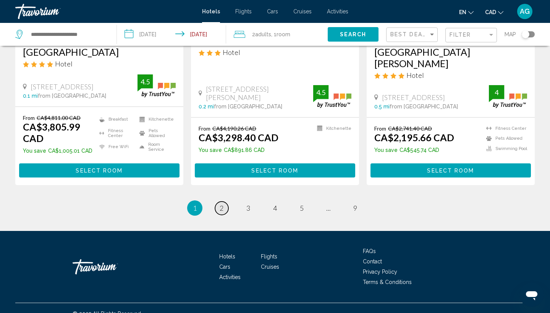
click at [221, 204] on span "2" at bounding box center [222, 208] width 4 height 8
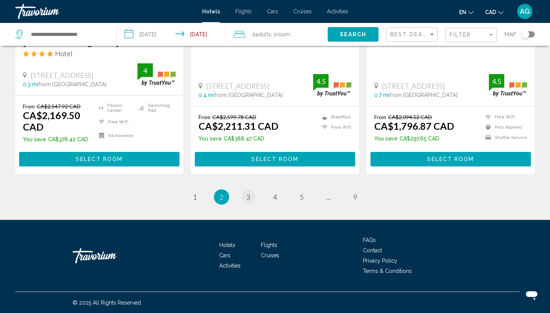
scroll to position [1051, 0]
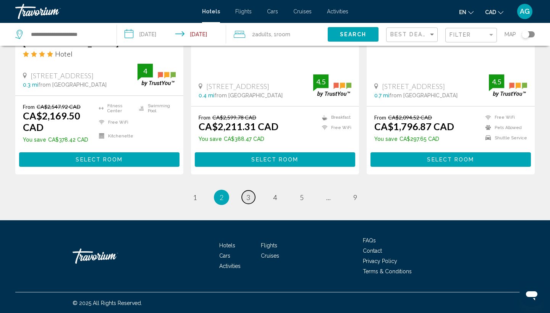
click at [249, 197] on span "3" at bounding box center [248, 197] width 4 height 8
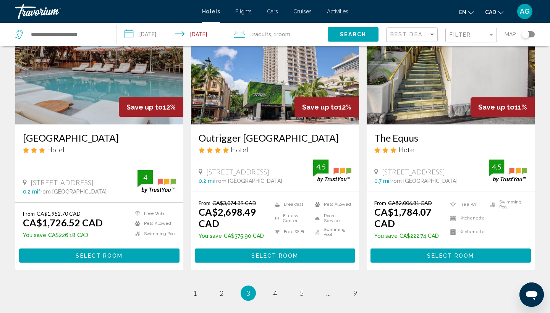
scroll to position [953, 0]
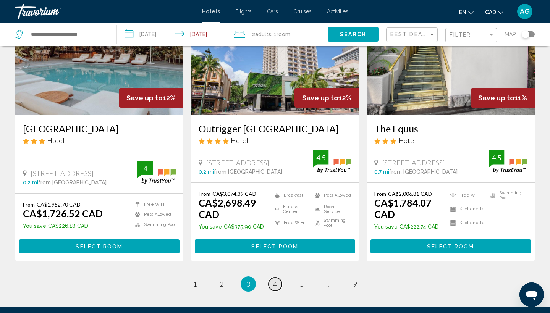
click at [275, 285] on span "4" at bounding box center [275, 284] width 4 height 8
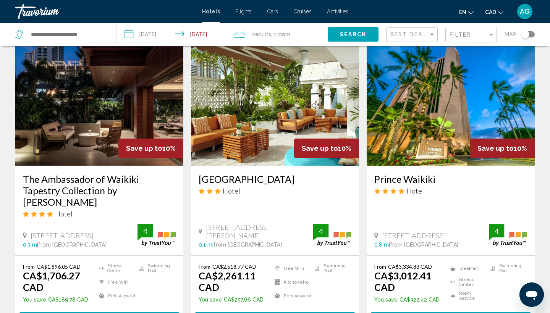
scroll to position [331, 0]
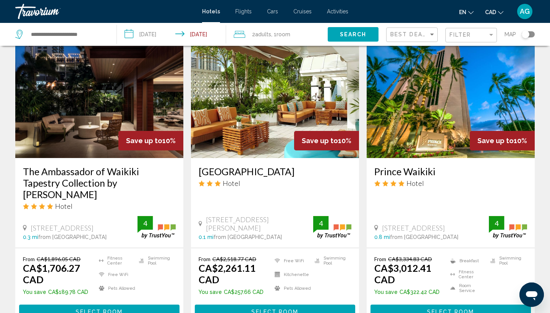
click at [96, 128] on img "Main content" at bounding box center [99, 97] width 168 height 122
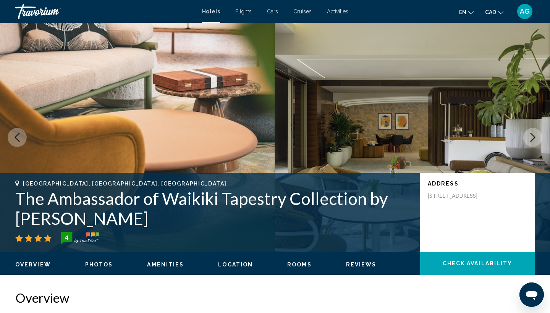
click at [537, 138] on icon "Next image" at bounding box center [532, 137] width 9 height 9
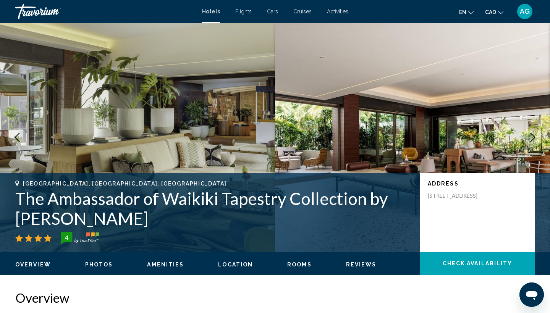
click at [537, 138] on icon "Next image" at bounding box center [532, 137] width 9 height 9
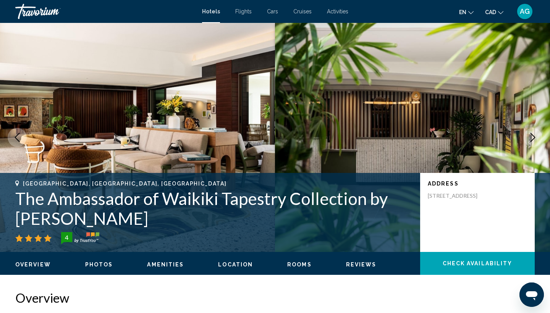
click at [537, 138] on icon "Next image" at bounding box center [532, 137] width 9 height 9
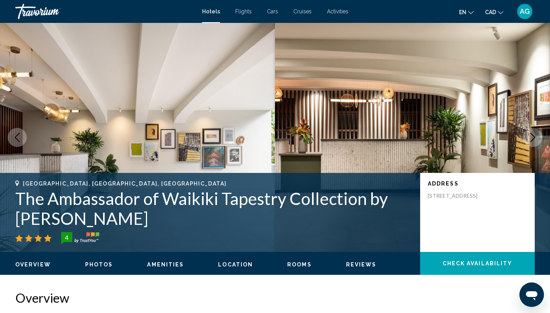
click at [537, 138] on icon "Next image" at bounding box center [532, 137] width 9 height 9
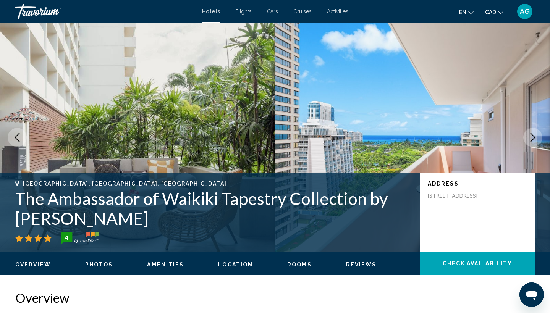
click at [537, 138] on icon "Next image" at bounding box center [532, 137] width 9 height 9
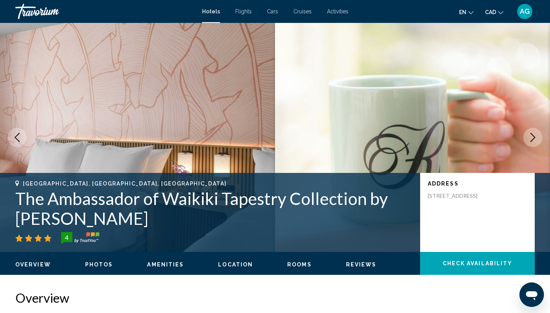
click at [537, 138] on icon "Next image" at bounding box center [532, 137] width 9 height 9
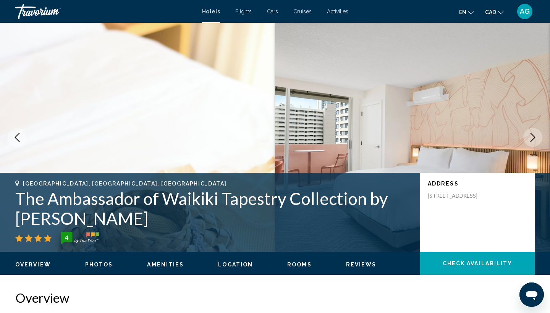
click at [537, 138] on icon "Next image" at bounding box center [532, 137] width 9 height 9
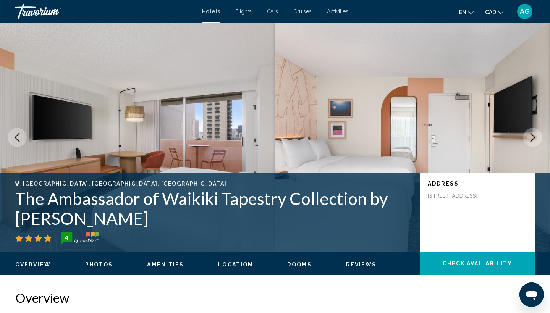
click at [537, 138] on icon "Next image" at bounding box center [532, 137] width 9 height 9
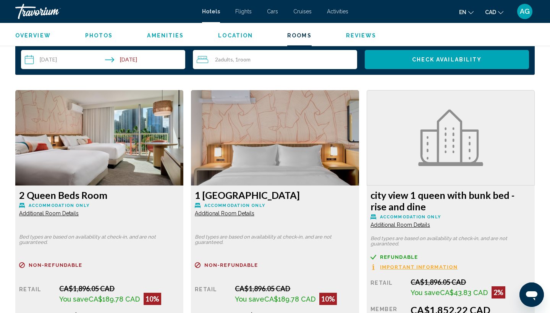
scroll to position [968, 0]
click at [108, 134] on img "Main content" at bounding box center [99, 137] width 168 height 95
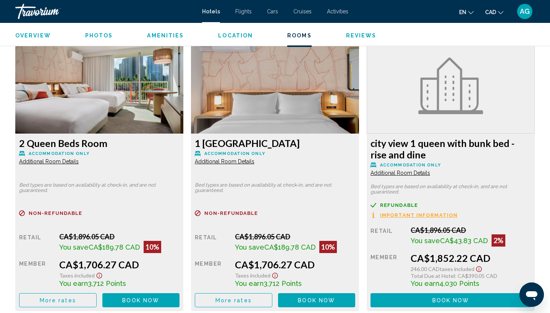
scroll to position [1020, 0]
click at [65, 162] on span "Additional Room Details" at bounding box center [49, 161] width 60 height 6
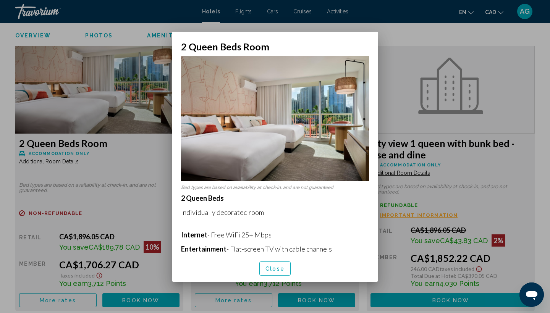
click at [106, 112] on div at bounding box center [275, 156] width 550 height 313
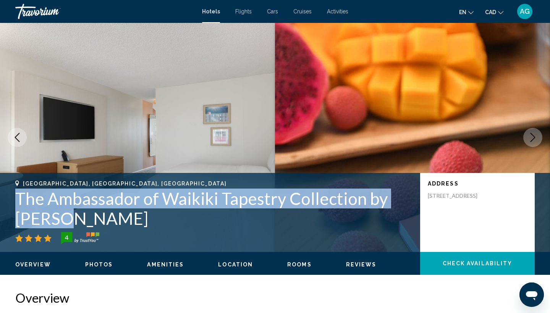
drag, startPoint x: 18, startPoint y: 198, endPoint x: 60, endPoint y: 213, distance: 44.0
click at [61, 215] on h1 "The Ambassador of Waikiki Tapestry Collection by Hilton" at bounding box center [213, 209] width 397 height 40
copy h1 "The Ambassador of Waikiki Tapestry Collection by Hilton"
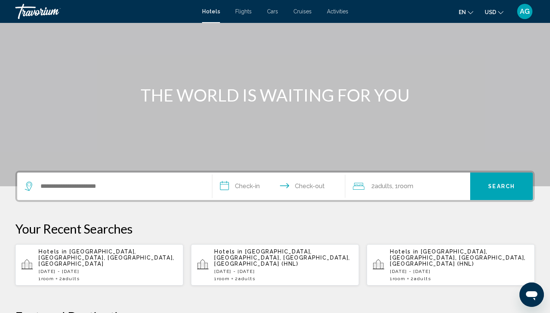
scroll to position [48, 0]
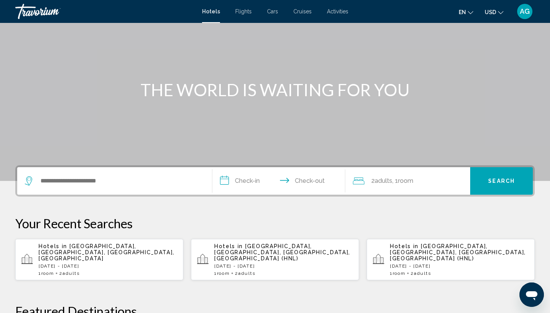
click at [89, 249] on span "[GEOGRAPHIC_DATA], [GEOGRAPHIC_DATA], [GEOGRAPHIC_DATA], [GEOGRAPHIC_DATA]" at bounding box center [107, 252] width 136 height 18
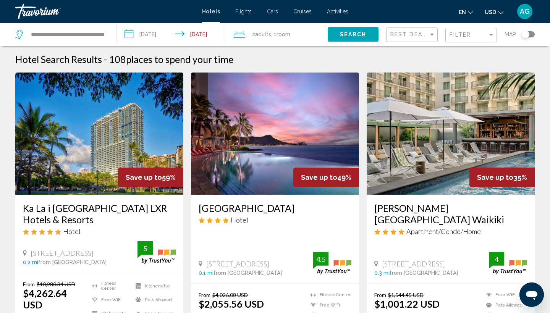
click at [496, 12] on span "USD" at bounding box center [490, 12] width 11 height 6
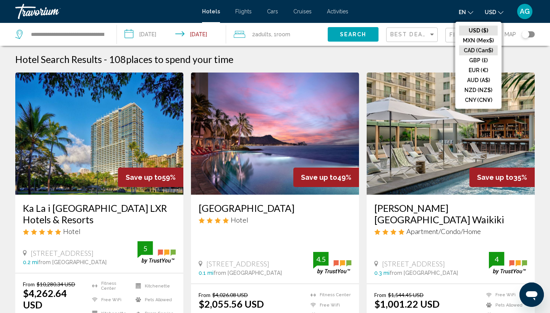
click at [480, 50] on button "CAD (Can$)" at bounding box center [478, 50] width 39 height 10
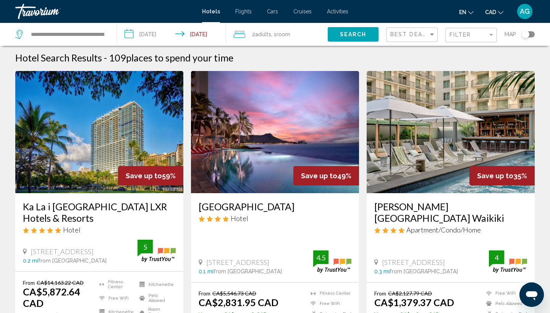
scroll to position [4, 0]
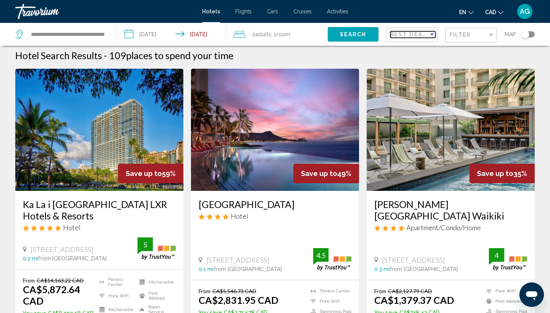
click at [412, 37] on span "Best Deals" at bounding box center [410, 34] width 40 height 6
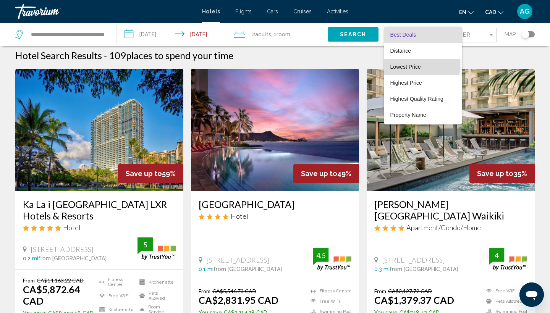
click at [412, 66] on span "Lowest Price" at bounding box center [405, 67] width 31 height 6
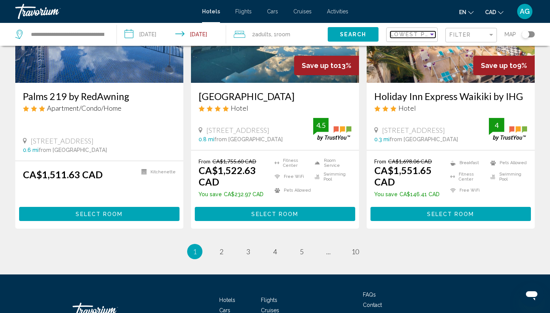
scroll to position [986, 0]
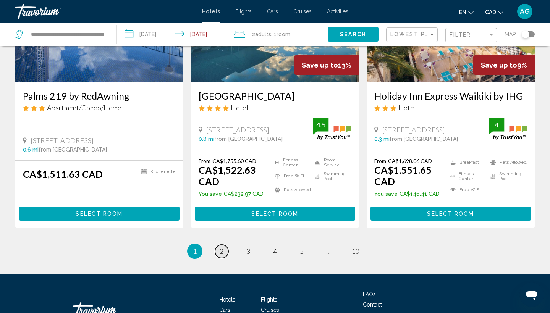
click at [222, 247] on span "2" at bounding box center [222, 251] width 4 height 8
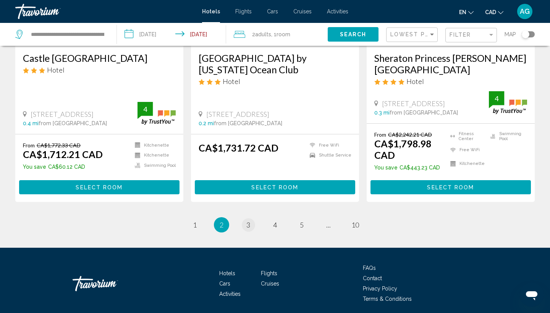
scroll to position [1011, 0]
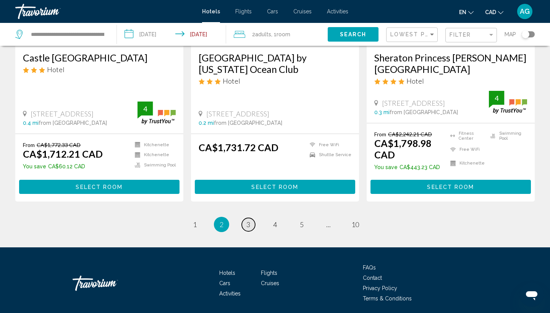
click at [252, 218] on link "page 3" at bounding box center [248, 224] width 13 height 13
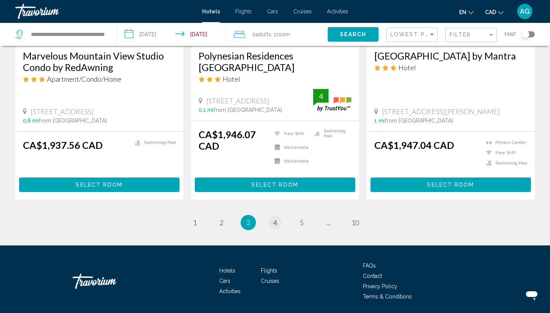
scroll to position [1018, 0]
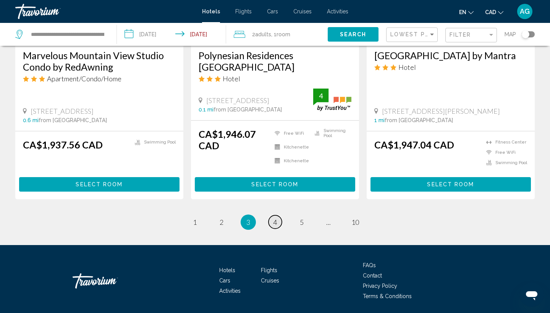
click at [279, 220] on link "page 4" at bounding box center [274, 221] width 13 height 13
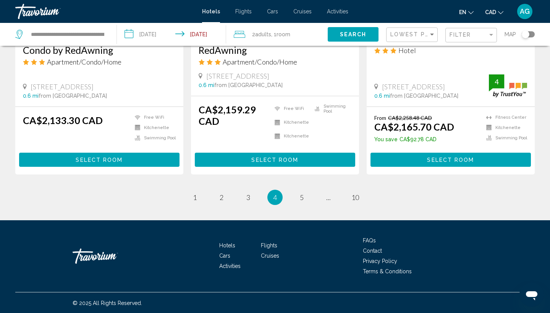
scroll to position [1025, 0]
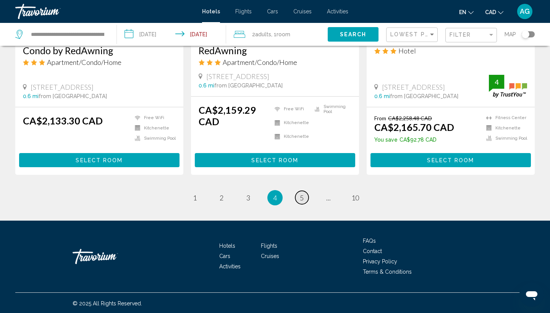
click at [300, 198] on span "5" at bounding box center [302, 198] width 4 height 8
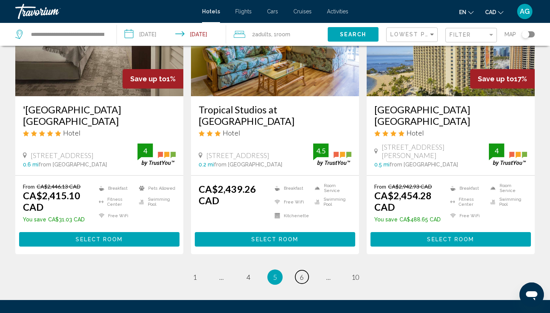
scroll to position [960, 0]
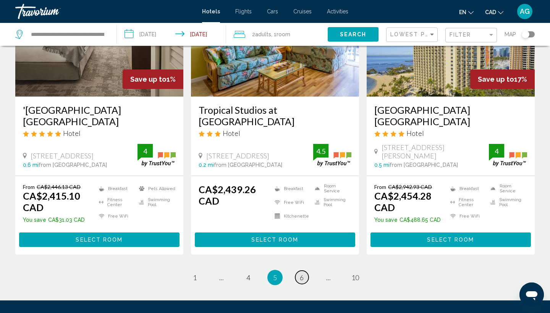
click at [297, 277] on link "page 6" at bounding box center [301, 277] width 13 height 13
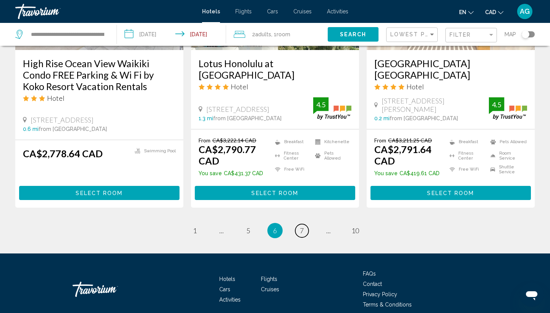
scroll to position [1028, 0]
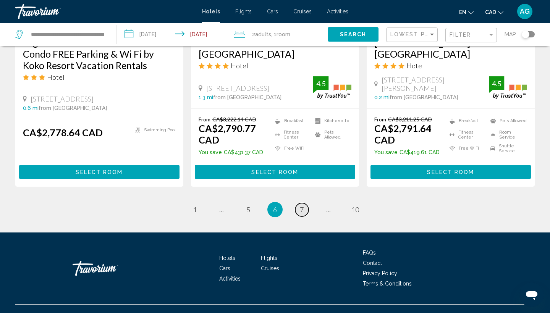
click at [300, 209] on span "7" at bounding box center [302, 209] width 4 height 8
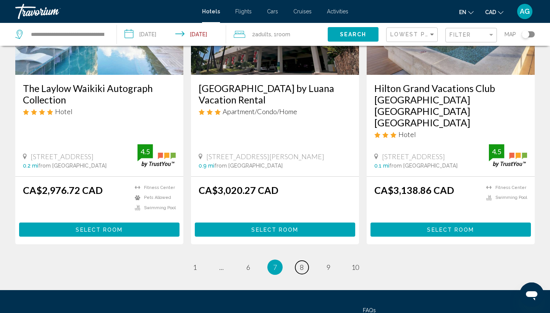
scroll to position [994, 0]
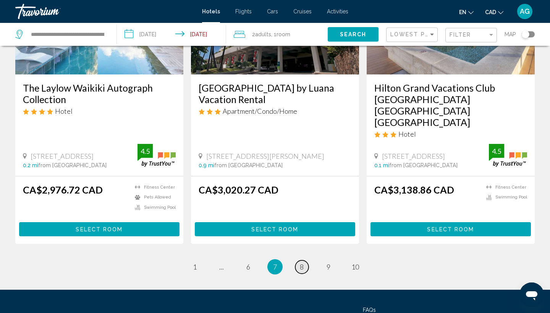
click at [304, 263] on span "8" at bounding box center [302, 267] width 4 height 8
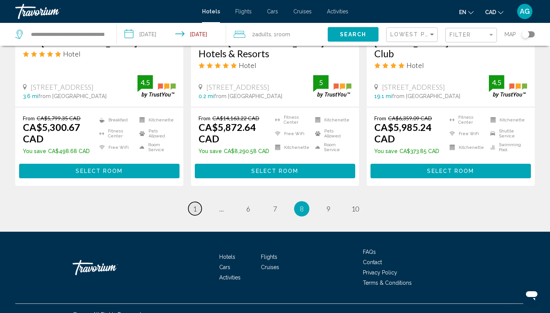
click at [189, 202] on link "page 1" at bounding box center [194, 208] width 13 height 13
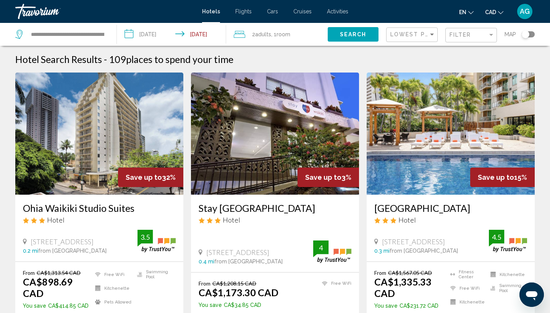
click at [95, 144] on img "Main content" at bounding box center [99, 134] width 168 height 122
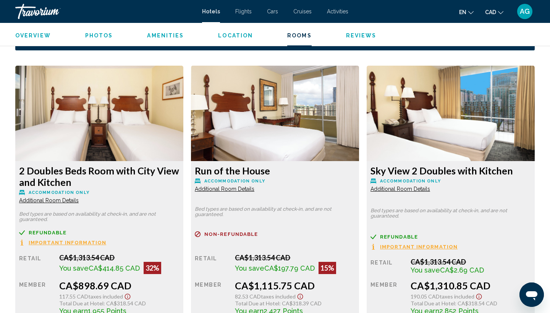
scroll to position [1012, 0]
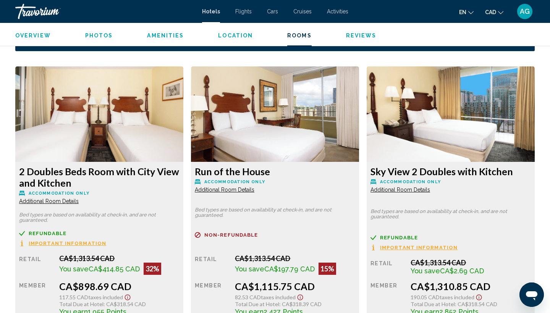
click at [120, 132] on img "Main content" at bounding box center [99, 113] width 168 height 95
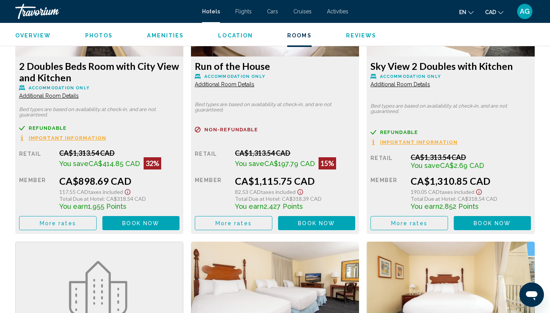
scroll to position [1117, 0]
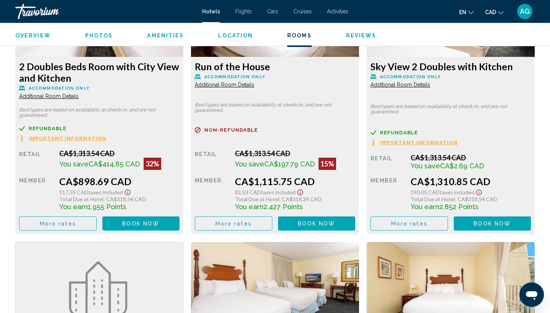
click at [137, 221] on span "Book now" at bounding box center [140, 224] width 37 height 6
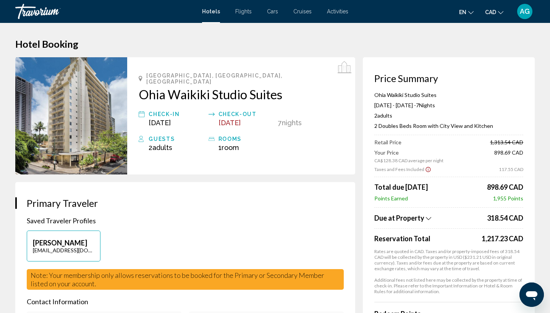
click at [391, 226] on app-property-taxes-new "Due at Property 318.54 CAD Reservation Total 1,217.23 CAD Rates are quoted in C…" at bounding box center [448, 250] width 149 height 87
click at [389, 218] on span "Due at Property" at bounding box center [399, 218] width 50 height 8
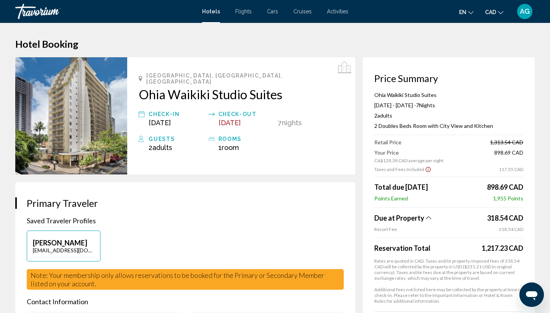
click at [84, 121] on img "Main content" at bounding box center [71, 115] width 112 height 117
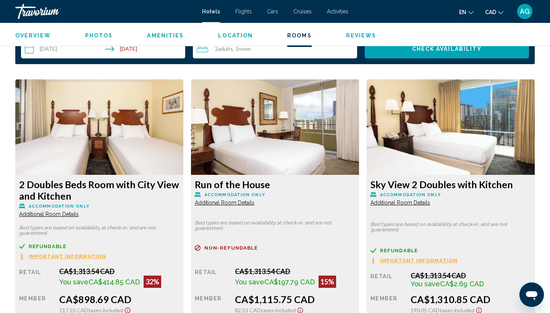
scroll to position [994, 0]
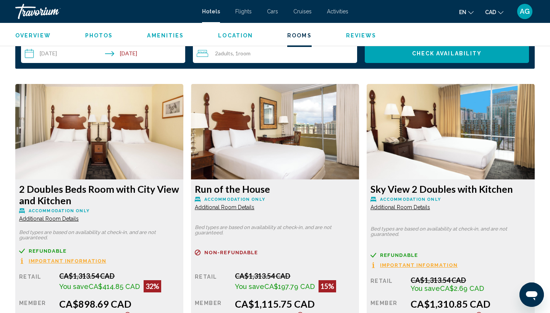
click at [85, 149] on img "Main content" at bounding box center [99, 131] width 168 height 95
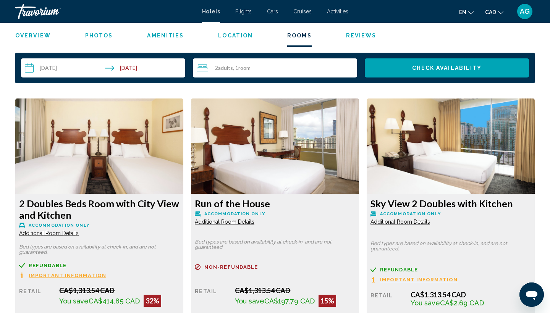
scroll to position [979, 0]
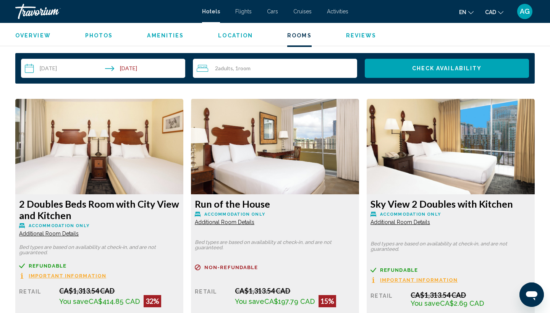
click at [67, 231] on span "Additional Room Details" at bounding box center [49, 234] width 60 height 6
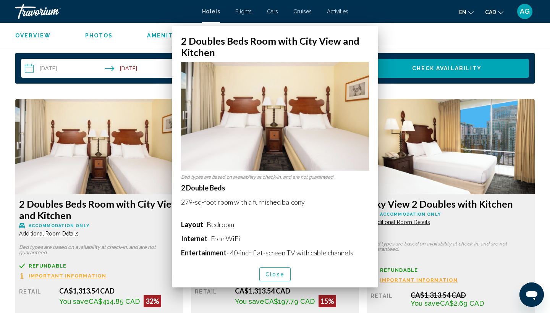
scroll to position [0, 0]
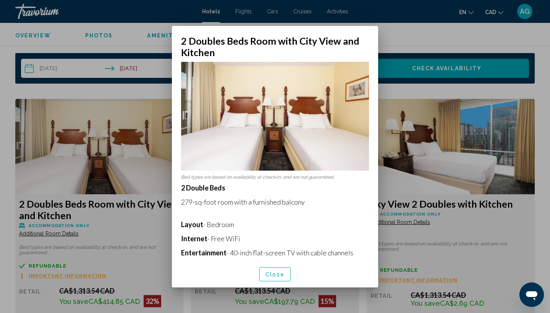
click at [275, 275] on span "Close" at bounding box center [274, 274] width 19 height 6
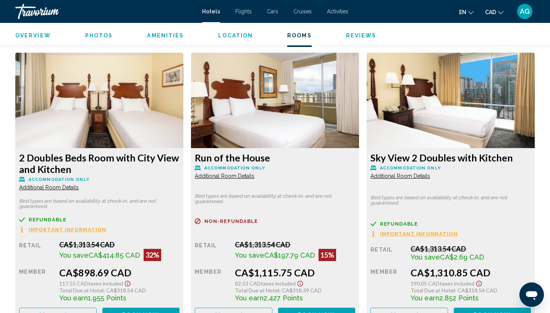
scroll to position [1013, 0]
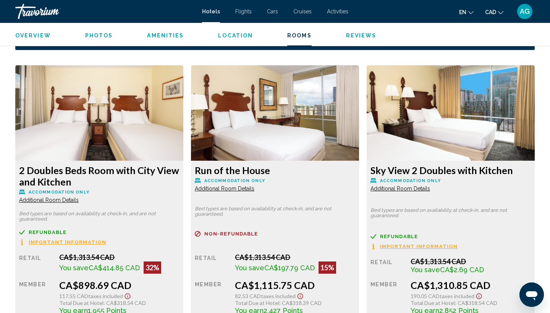
click at [105, 111] on img "Main content" at bounding box center [99, 112] width 168 height 95
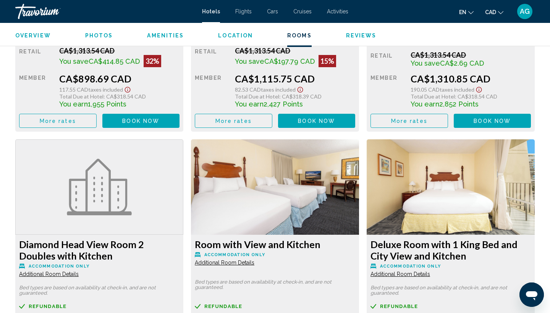
scroll to position [1196, 0]
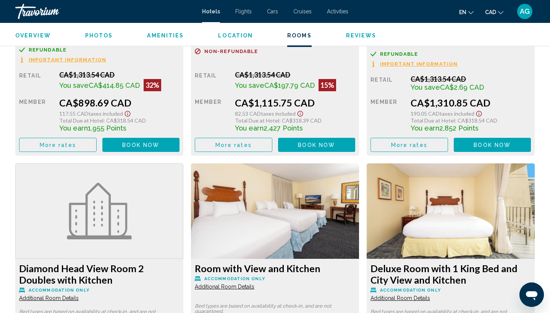
click at [74, 147] on button "More rates" at bounding box center [58, 145] width 78 height 14
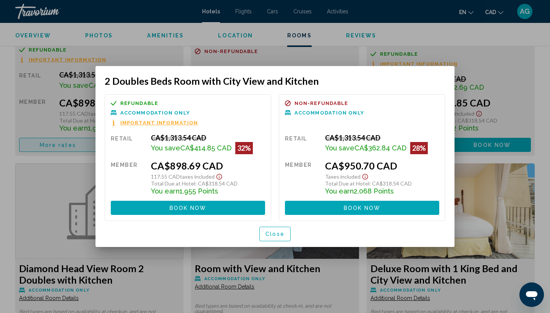
scroll to position [0, 0]
click at [276, 237] on span "Close" at bounding box center [274, 234] width 19 height 6
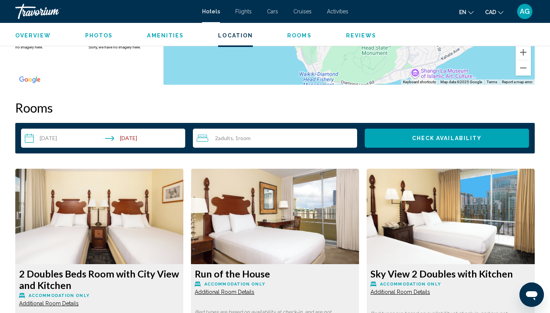
click at [139, 237] on img "Main content" at bounding box center [99, 216] width 168 height 95
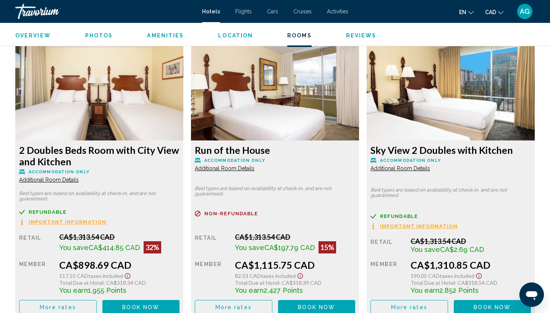
scroll to position [1034, 0]
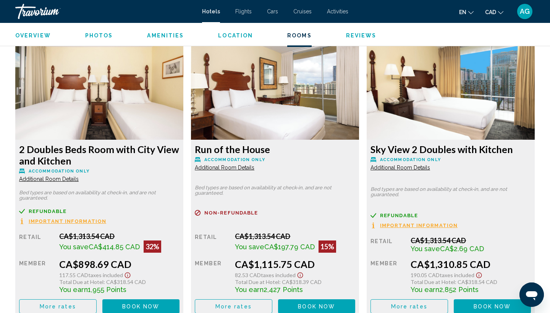
click at [96, 101] on img "Main content" at bounding box center [99, 91] width 168 height 95
click at [107, 144] on h3 "2 Doubles Beds Room with City View and Kitchen" at bounding box center [99, 155] width 160 height 23
click at [55, 176] on span "Additional Room Details" at bounding box center [49, 179] width 60 height 6
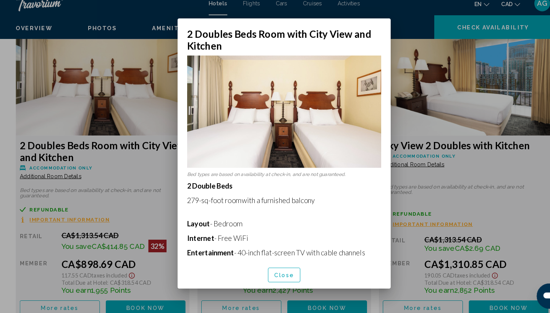
click at [410, 19] on div at bounding box center [275, 156] width 550 height 313
